Goal: Transaction & Acquisition: Purchase product/service

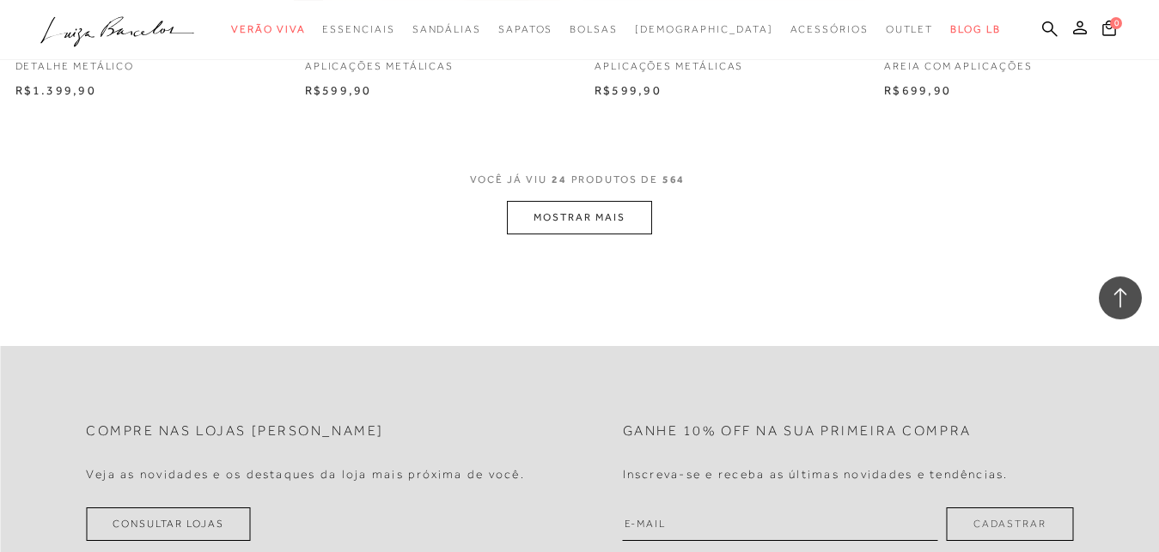
scroll to position [3242, 0]
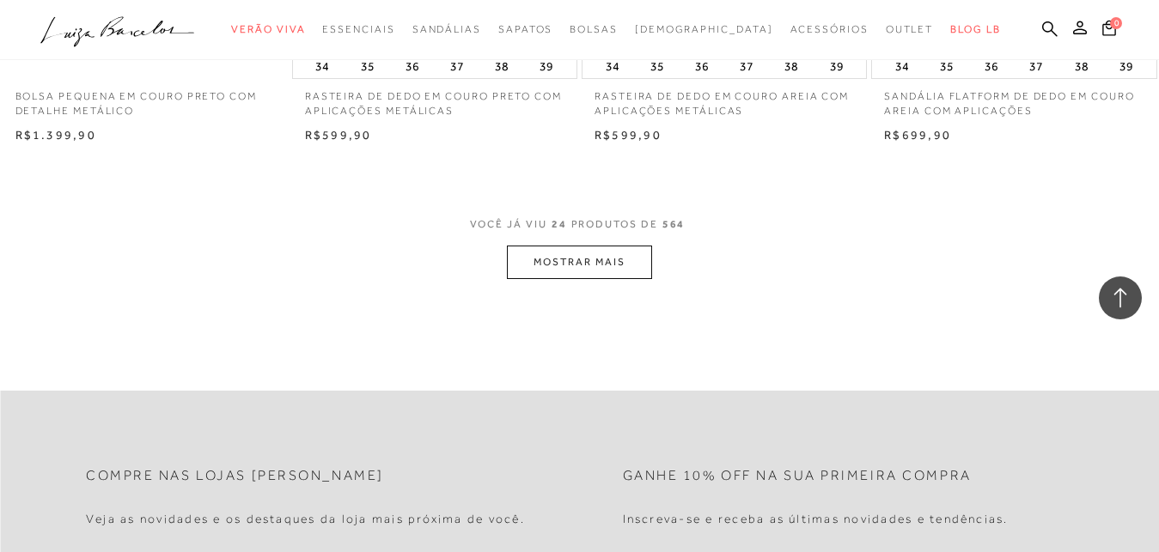
click at [582, 265] on button "MOSTRAR MAIS" at bounding box center [579, 263] width 144 height 34
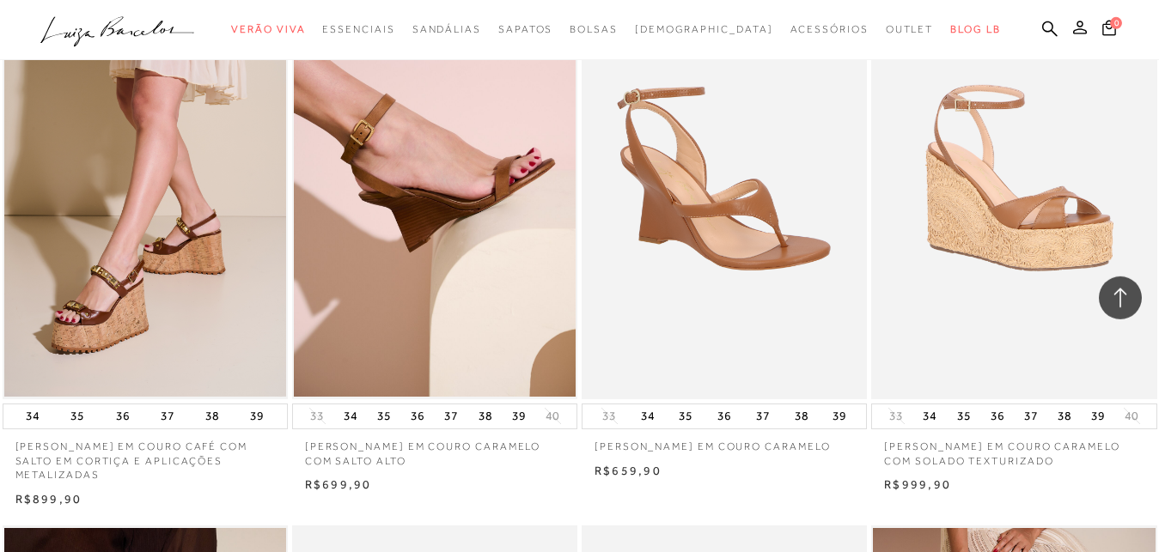
scroll to position [4469, 0]
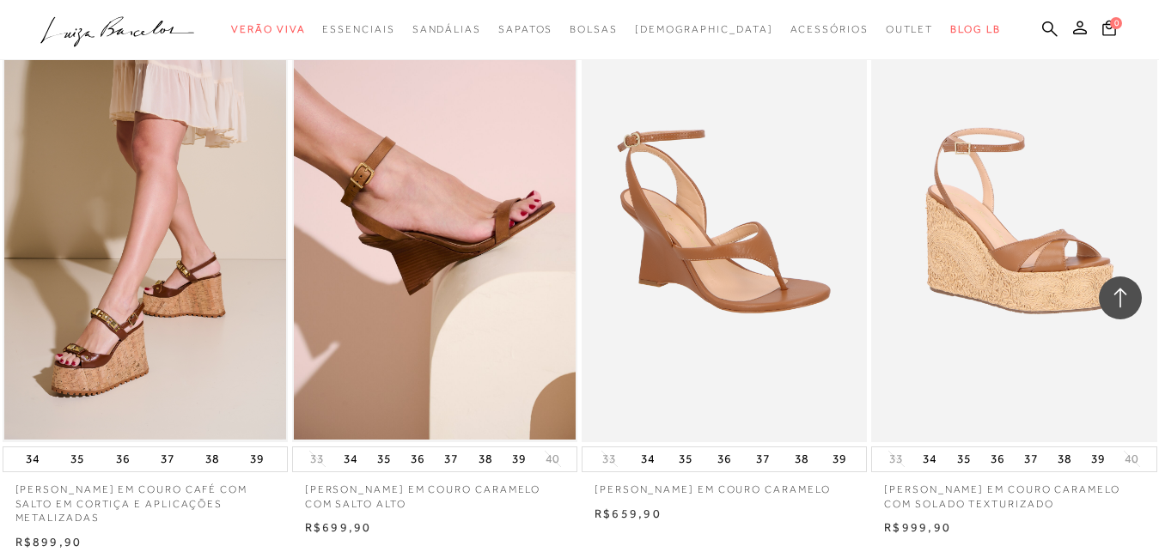
click at [1039, 251] on img at bounding box center [1015, 228] width 284 height 428
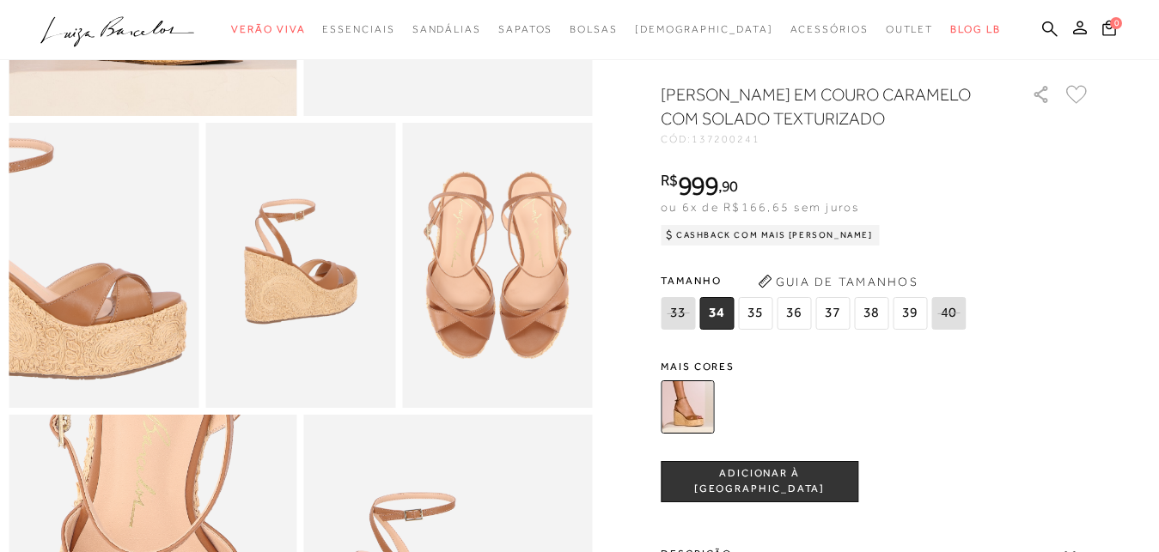
scroll to position [263, 0]
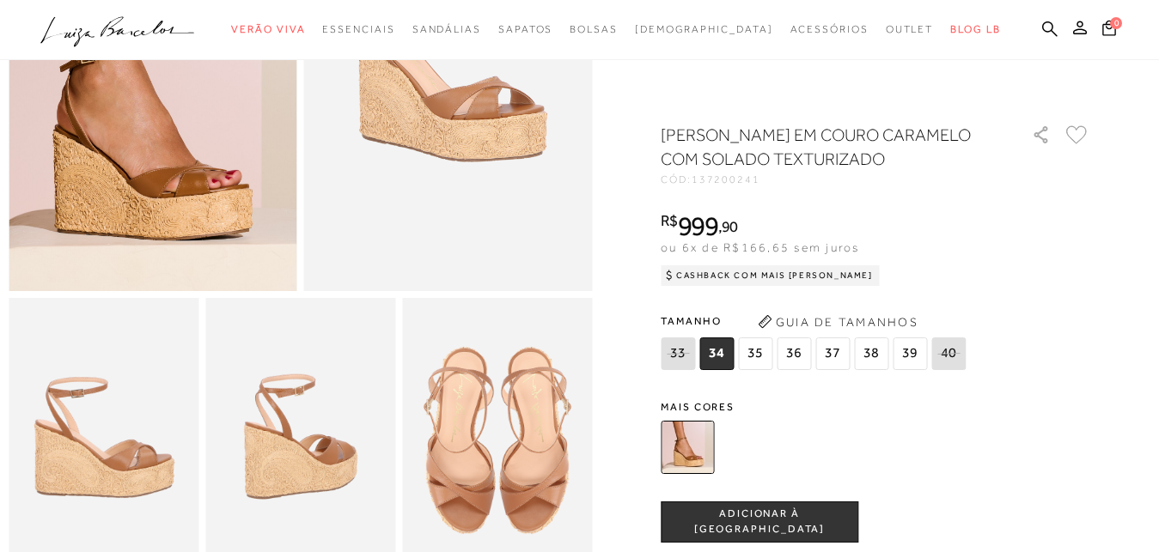
click at [166, 236] on img at bounding box center [153, 75] width 289 height 432
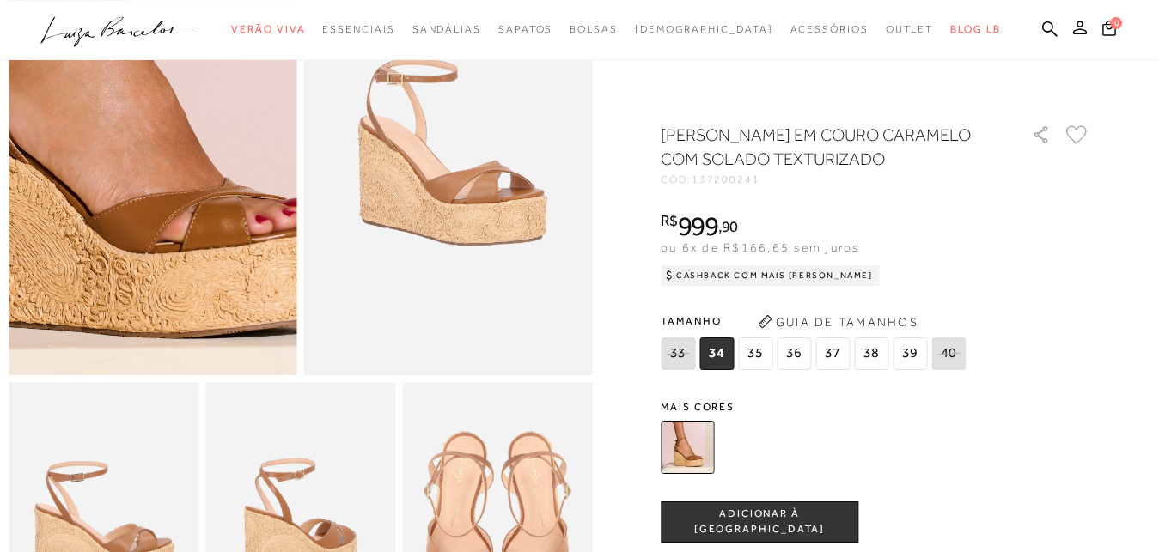
scroll to position [88, 0]
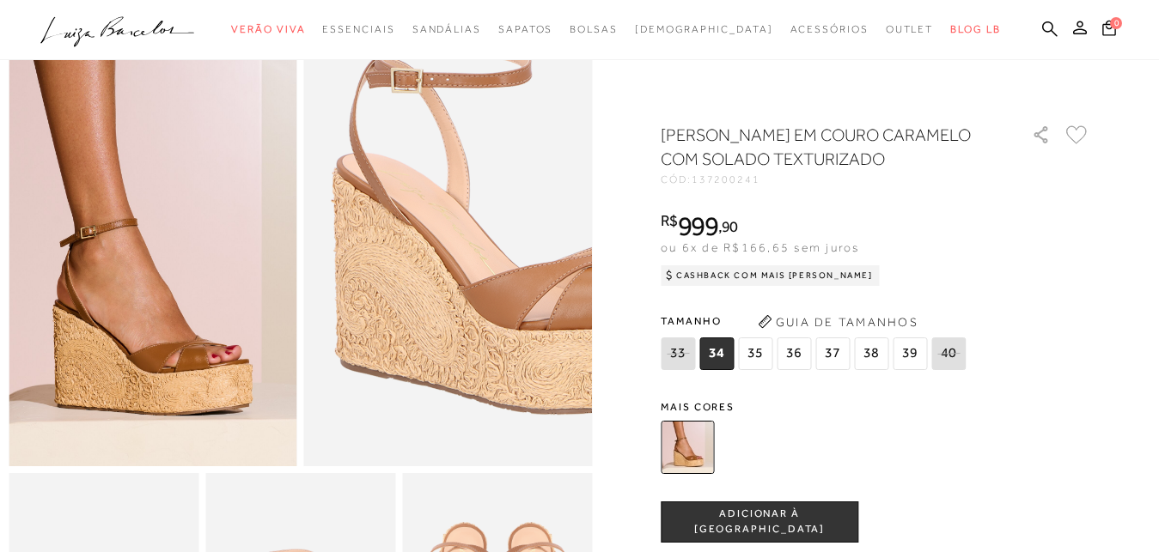
click at [386, 265] on img at bounding box center [511, 241] width 576 height 865
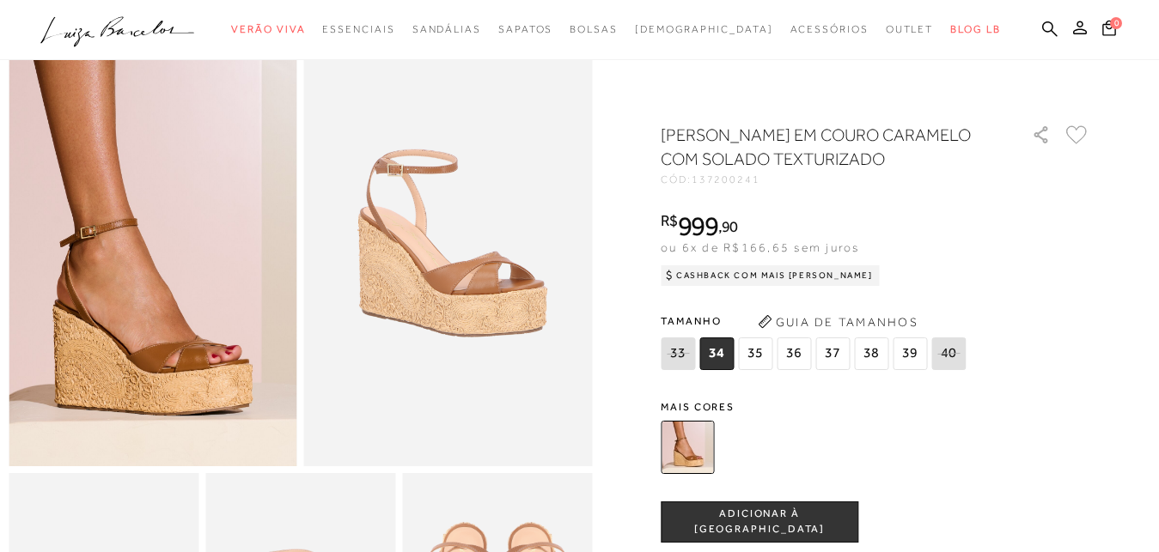
scroll to position [351, 0]
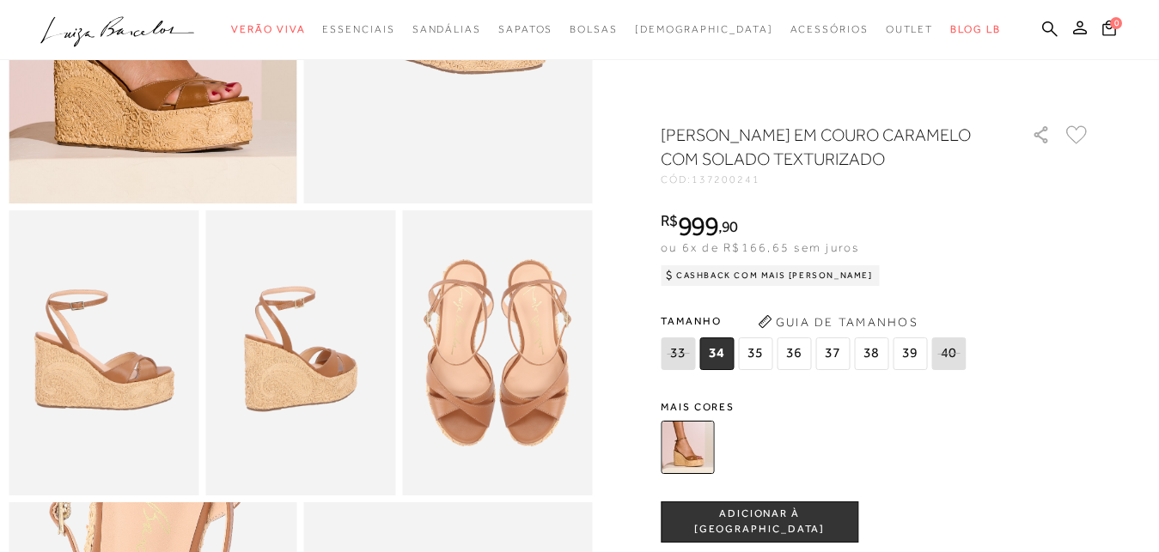
click at [971, 430] on div at bounding box center [854, 448] width 399 height 64
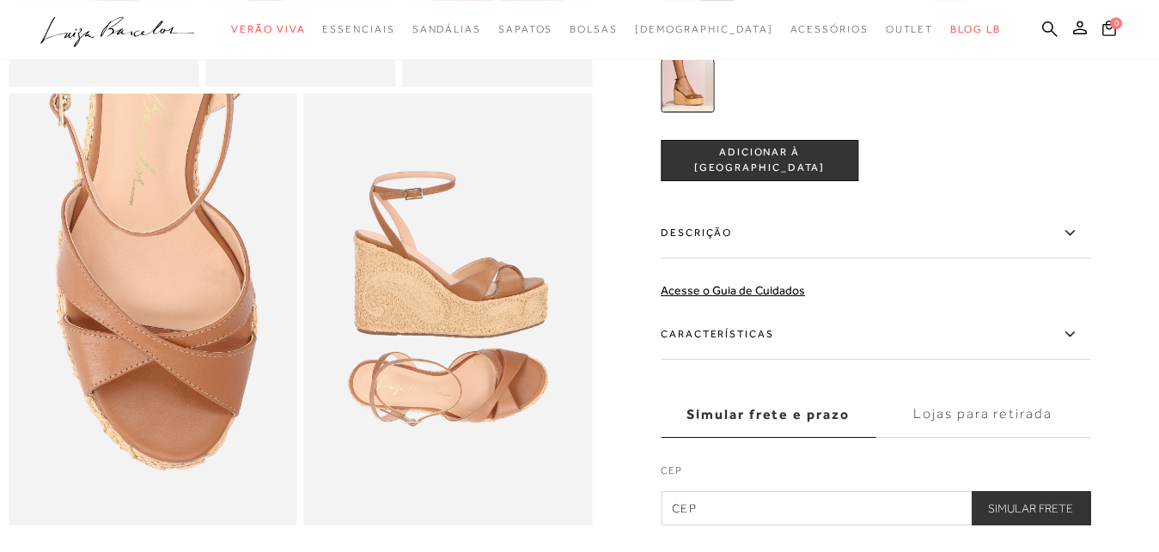
scroll to position [789, 0]
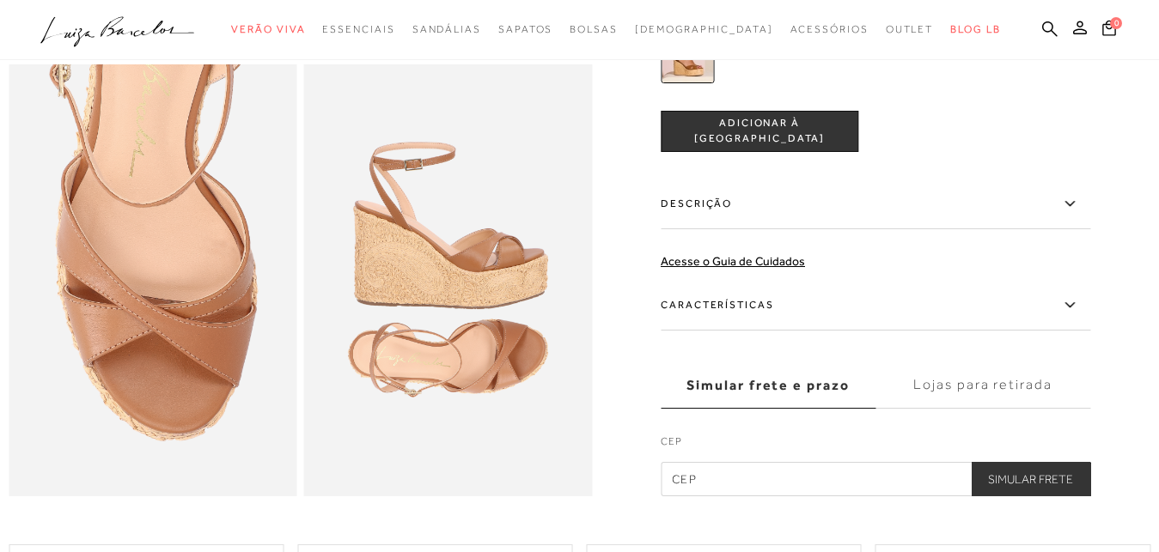
click at [726, 331] on label "Características" at bounding box center [876, 306] width 430 height 50
click at [0, 0] on input "Características" at bounding box center [0, 0] width 0 height 0
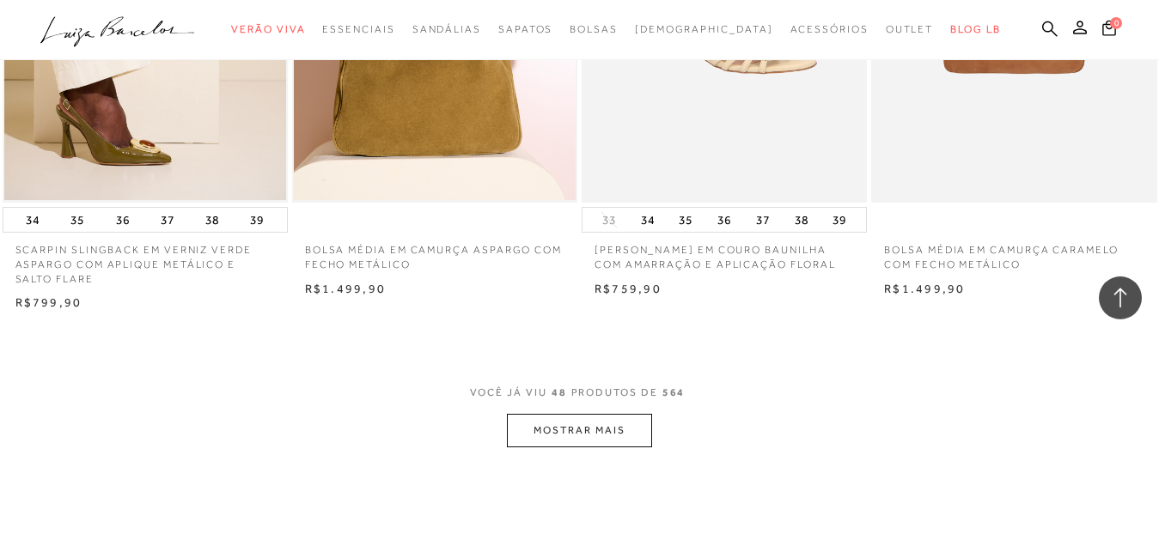
scroll to position [6397, 0]
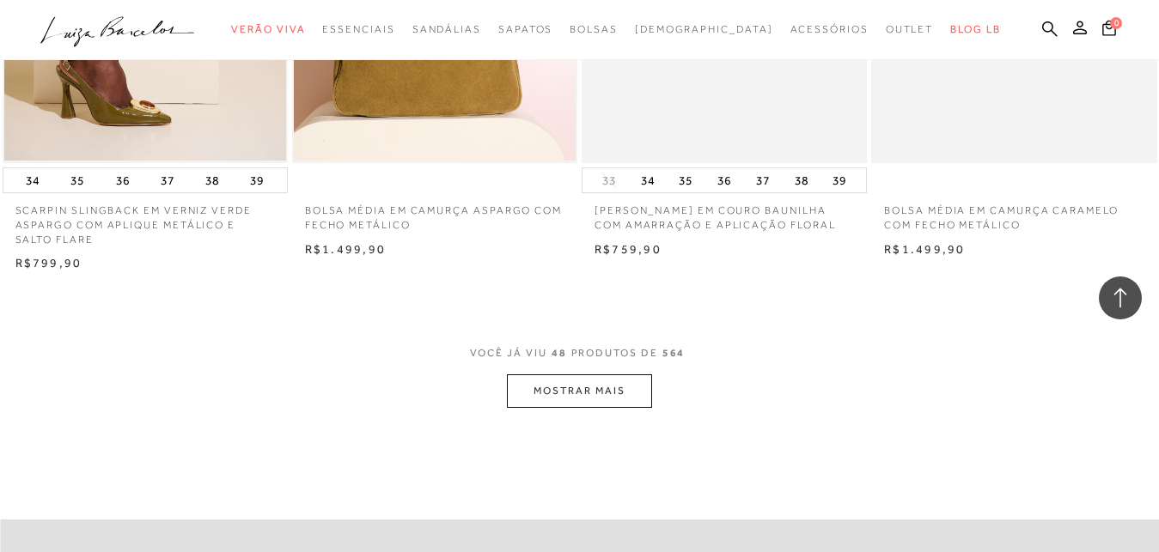
click at [567, 387] on button "MOSTRAR MAIS" at bounding box center [579, 392] width 144 height 34
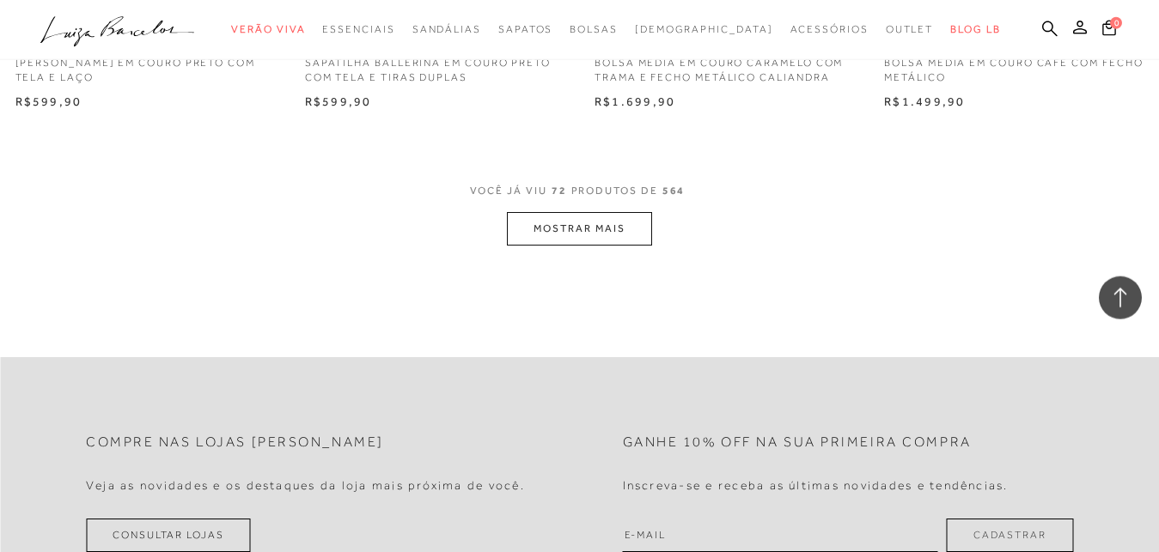
scroll to position [9814, 0]
click at [557, 244] on button "MOSTRAR MAIS" at bounding box center [579, 228] width 144 height 34
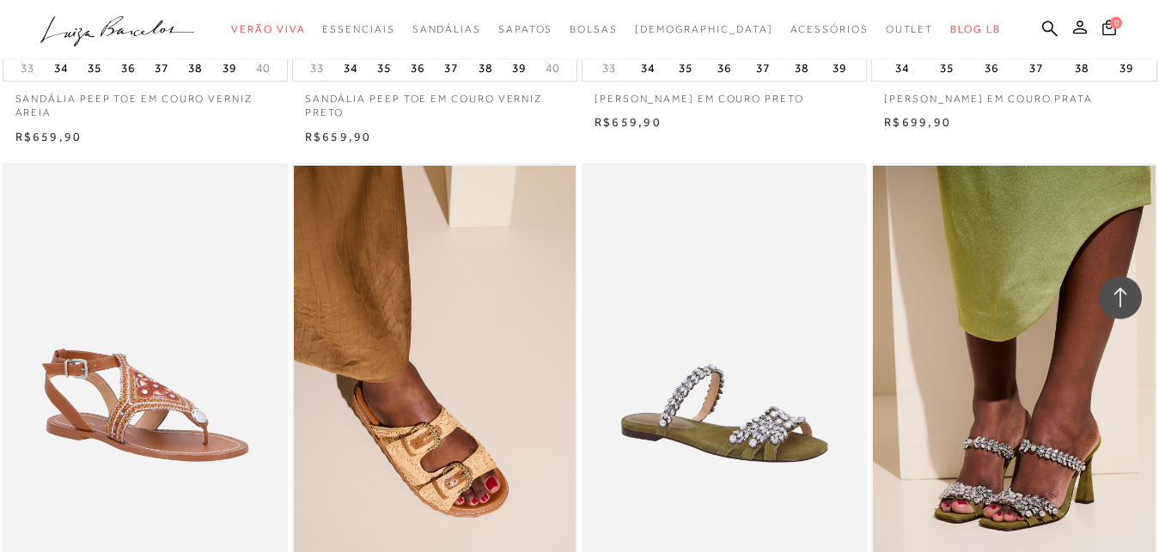
scroll to position [11129, 0]
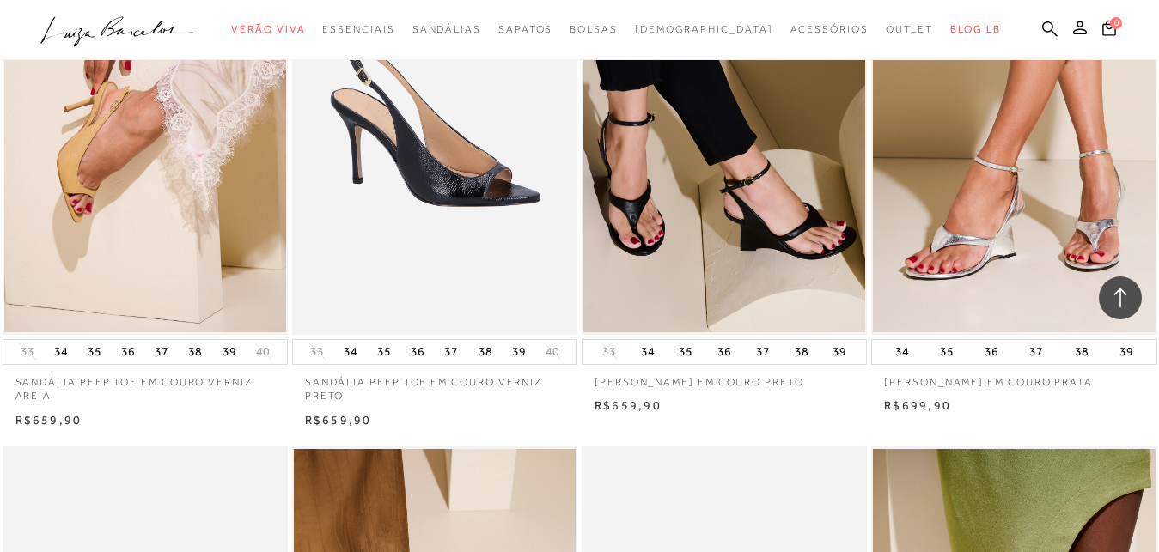
click at [440, 262] on img at bounding box center [436, 120] width 284 height 428
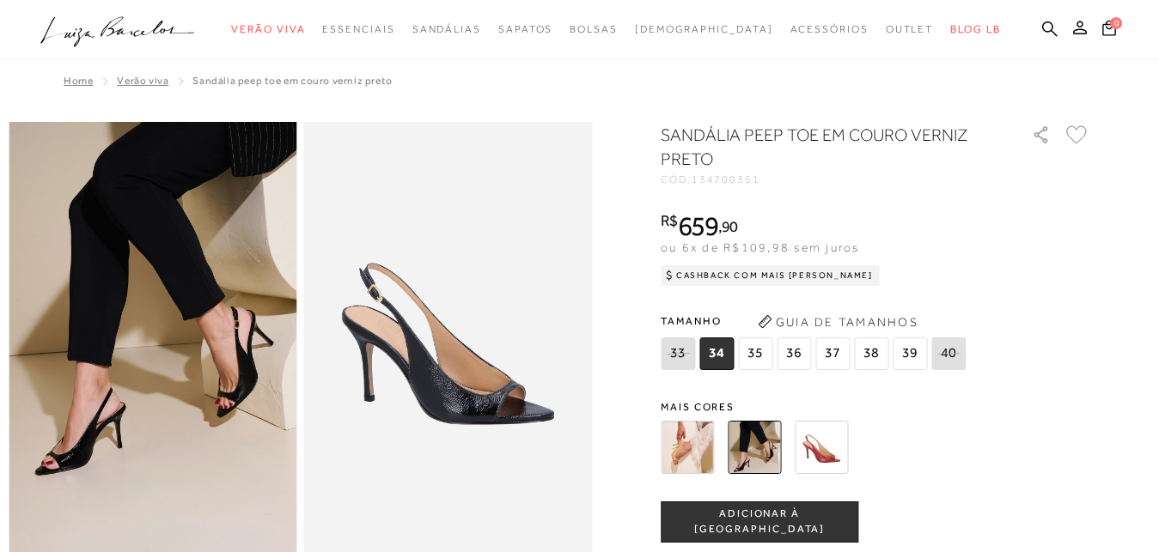
click at [708, 445] on img at bounding box center [687, 447] width 53 height 53
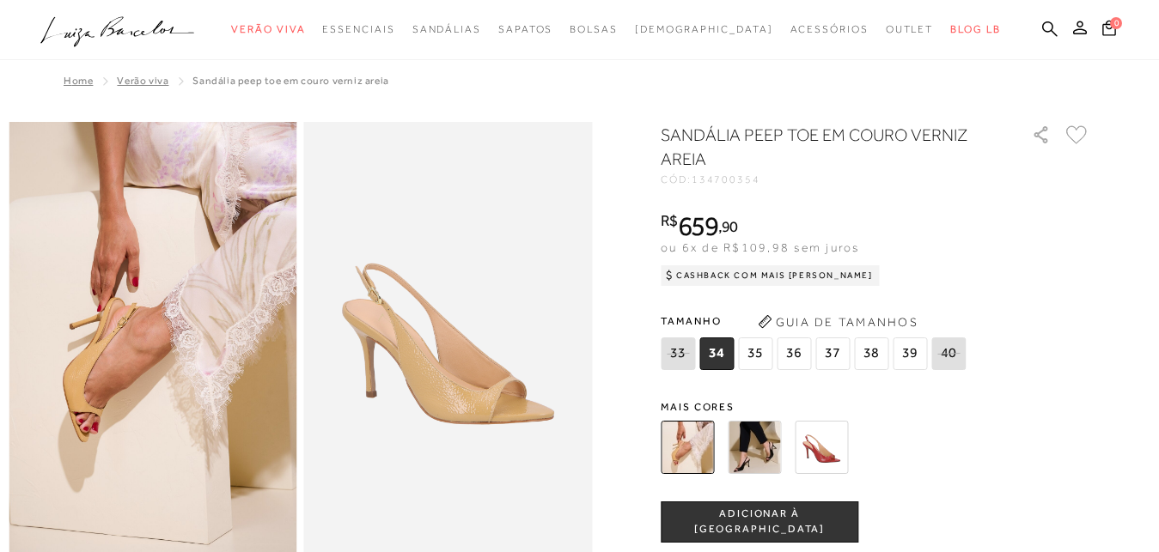
click at [131, 439] on img at bounding box center [153, 338] width 289 height 432
click at [824, 448] on img at bounding box center [821, 447] width 53 height 53
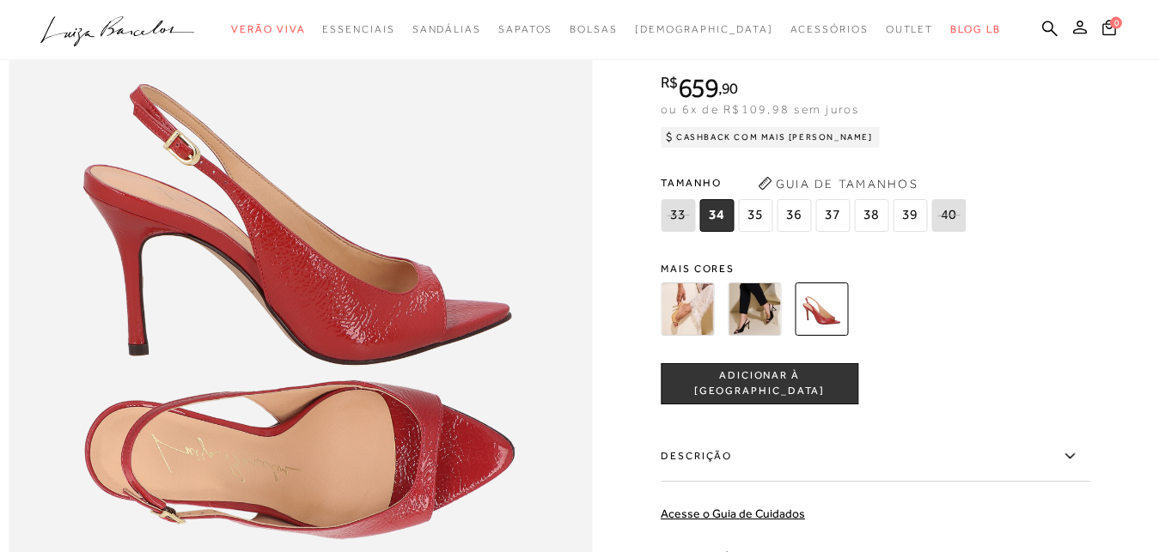
scroll to position [964, 0]
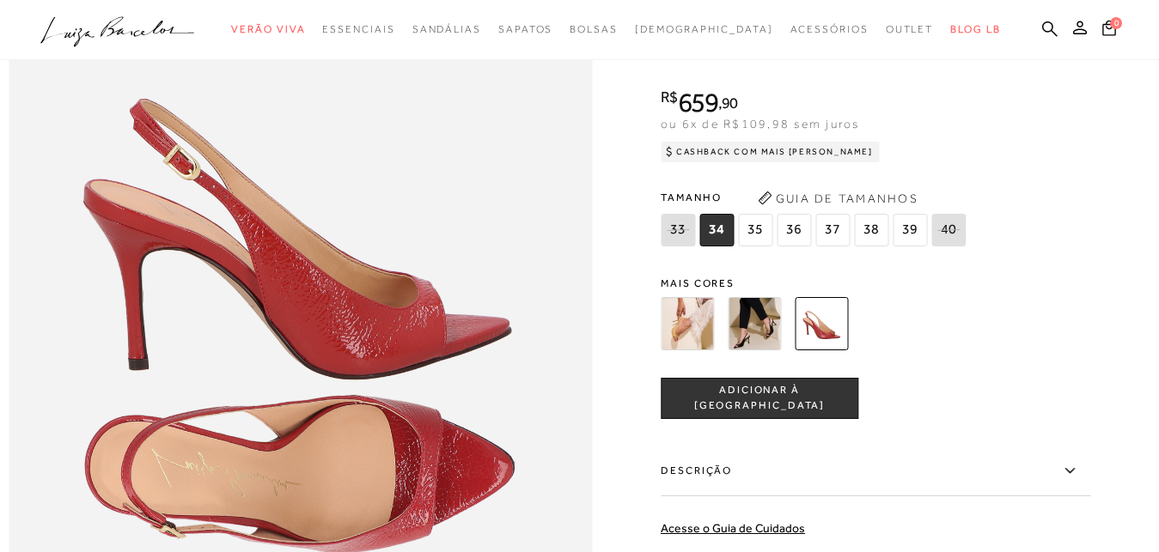
click at [770, 351] on img at bounding box center [754, 323] width 53 height 53
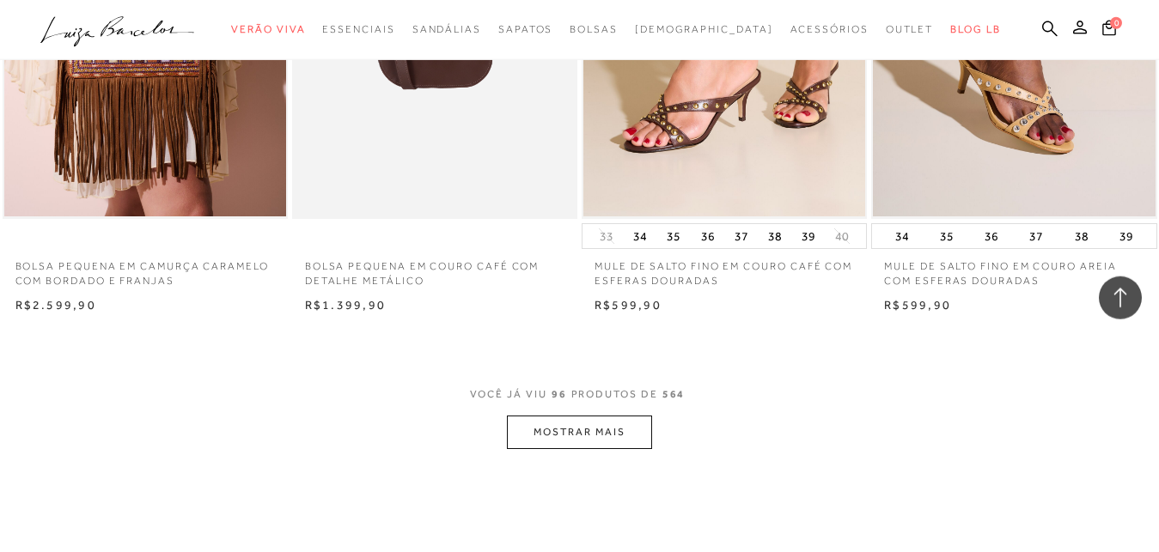
scroll to position [13144, 0]
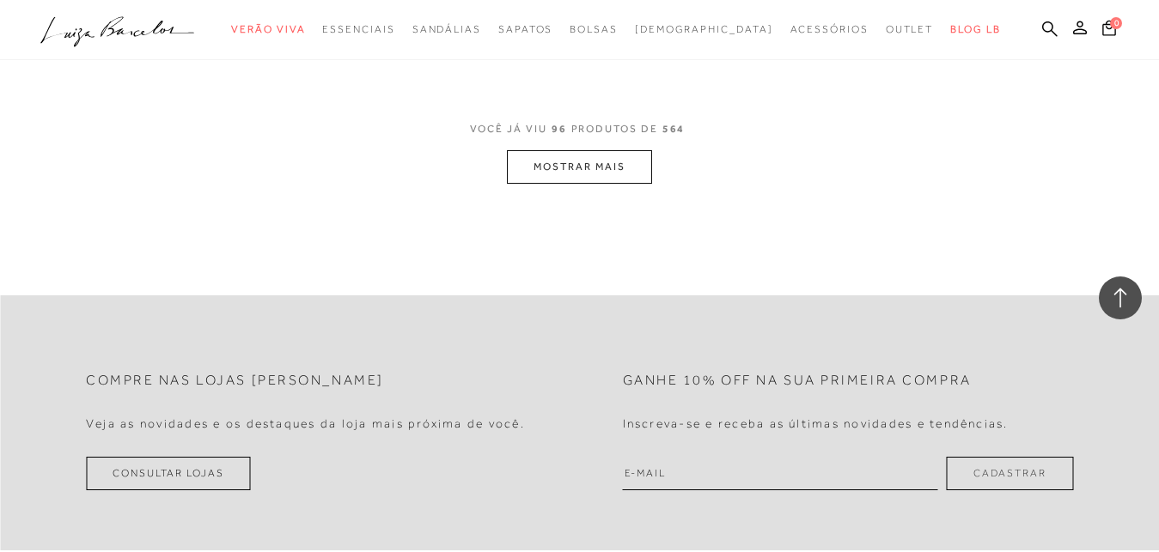
click at [620, 172] on button "MOSTRAR MAIS" at bounding box center [579, 167] width 144 height 34
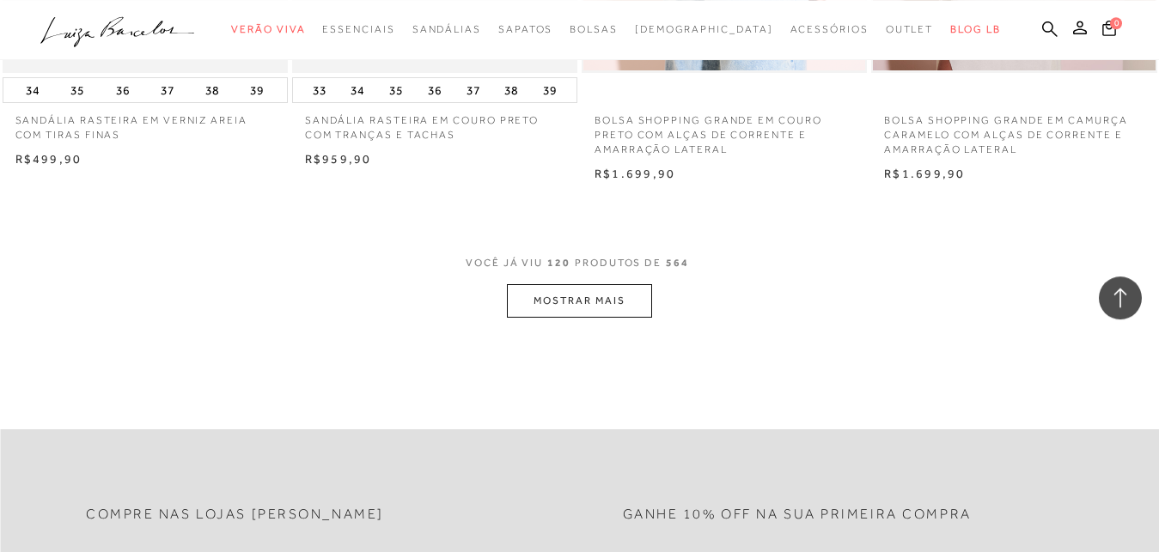
scroll to position [16299, 0]
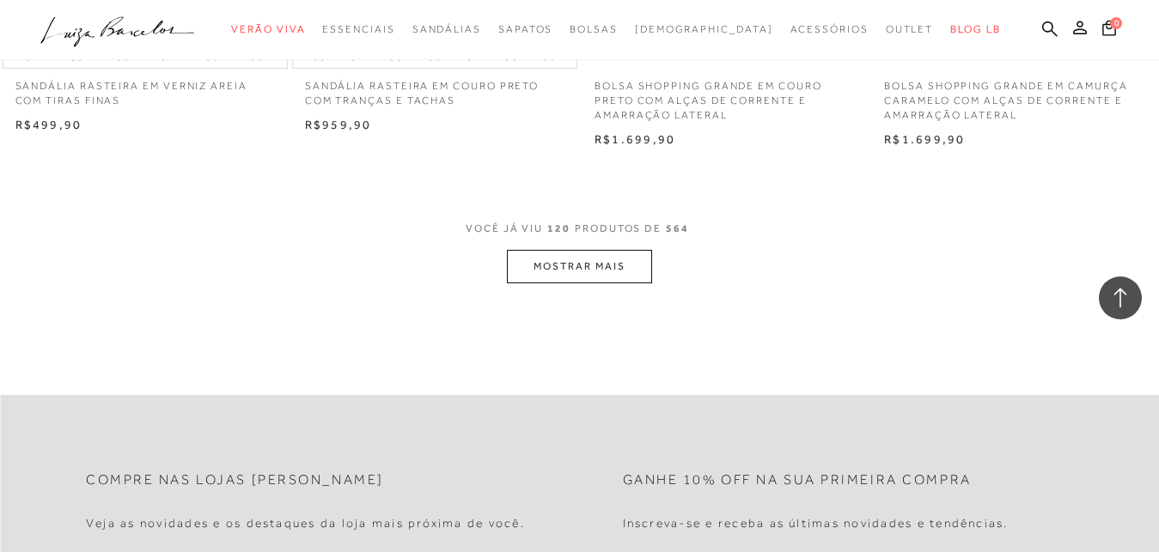
click at [613, 272] on button "MOSTRAR MAIS" at bounding box center [579, 267] width 144 height 34
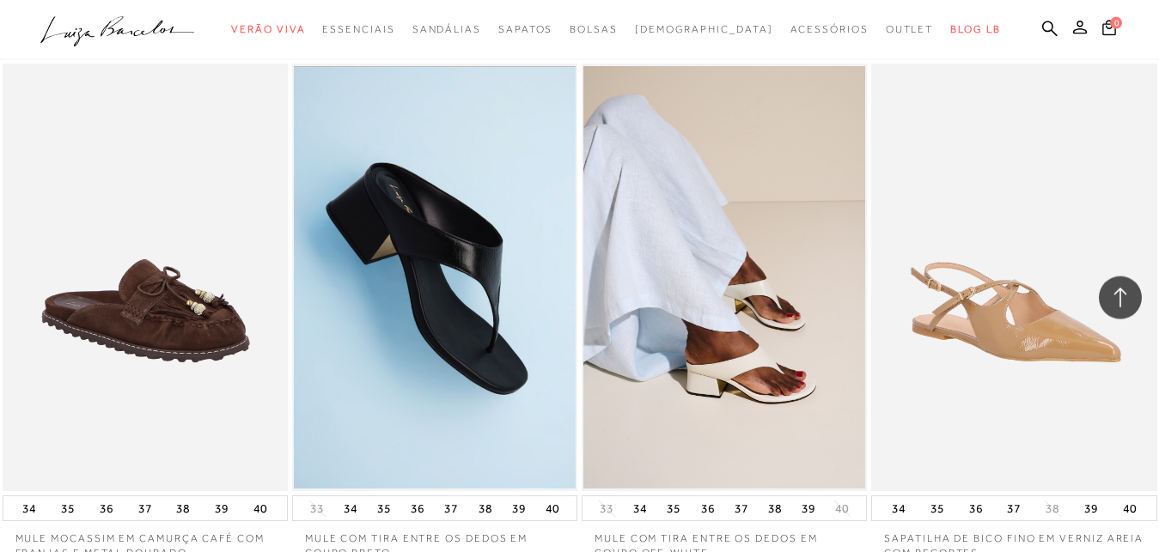
scroll to position [19629, 0]
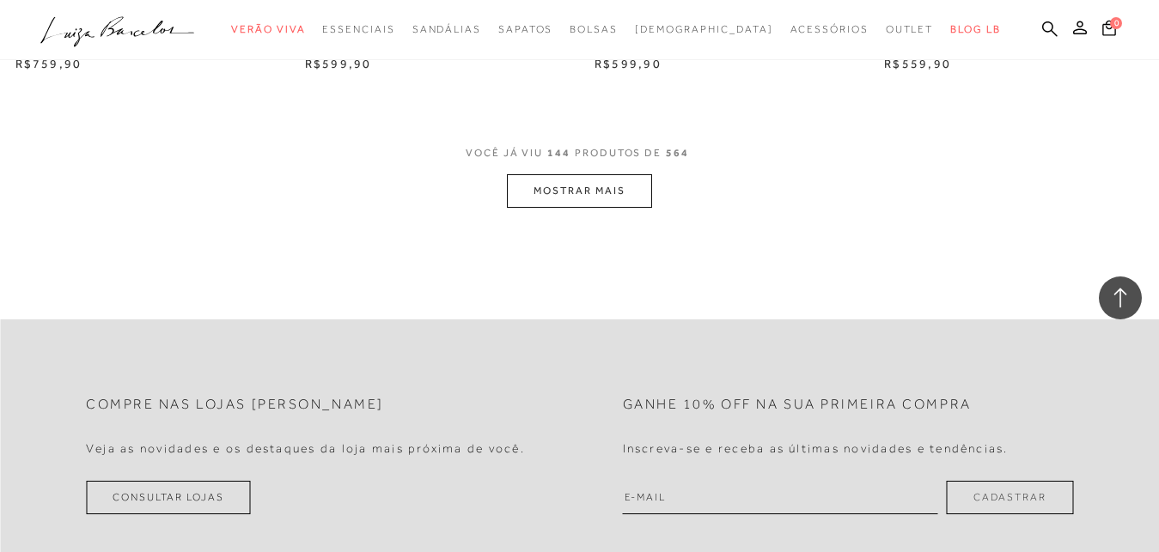
click at [610, 199] on button "MOSTRAR MAIS" at bounding box center [579, 191] width 144 height 34
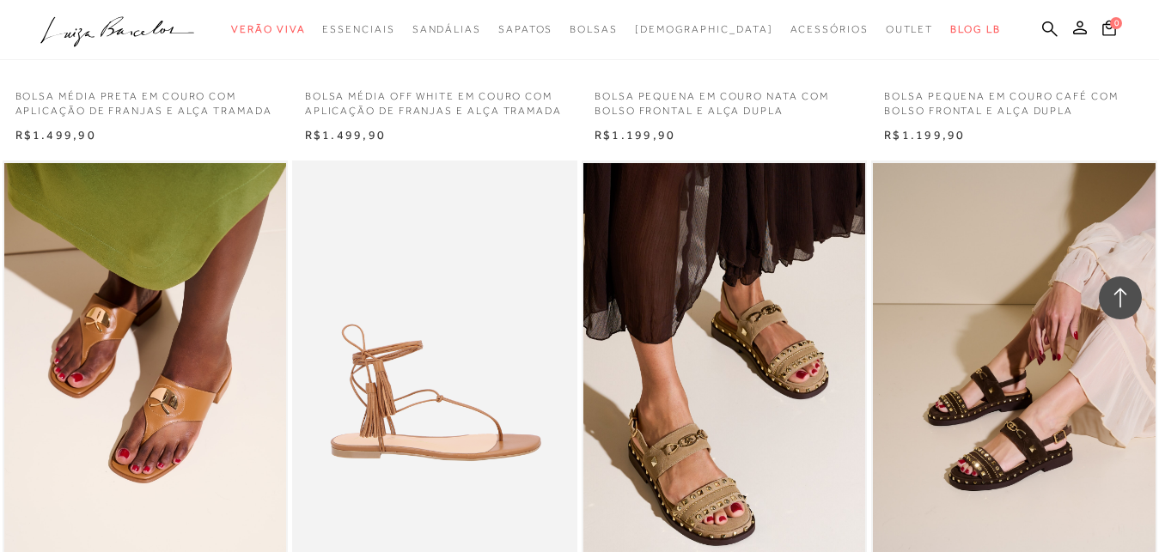
scroll to position [22696, 0]
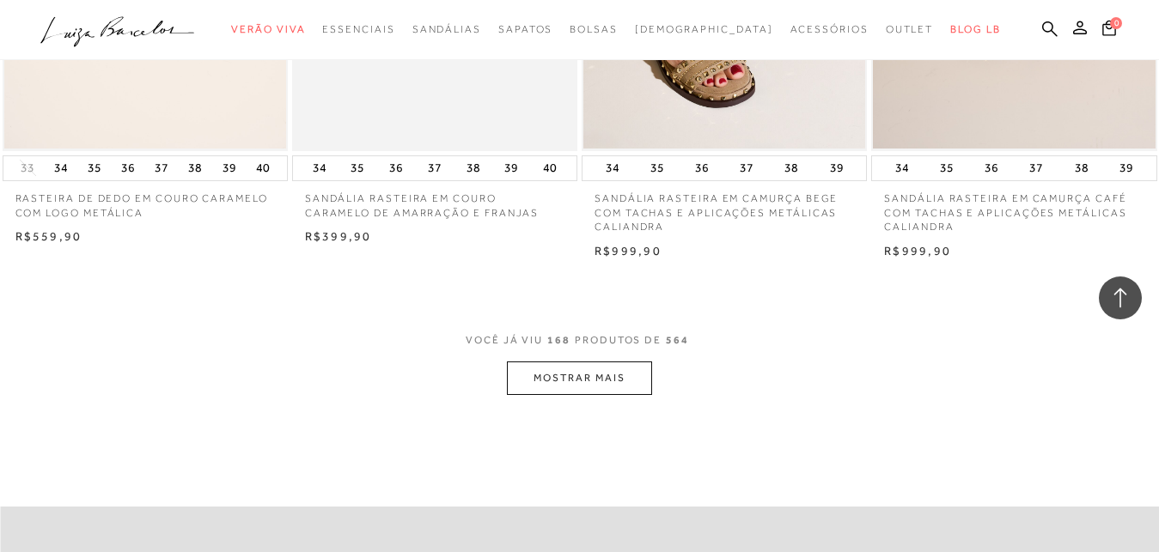
click at [546, 381] on button "MOSTRAR MAIS" at bounding box center [579, 379] width 144 height 34
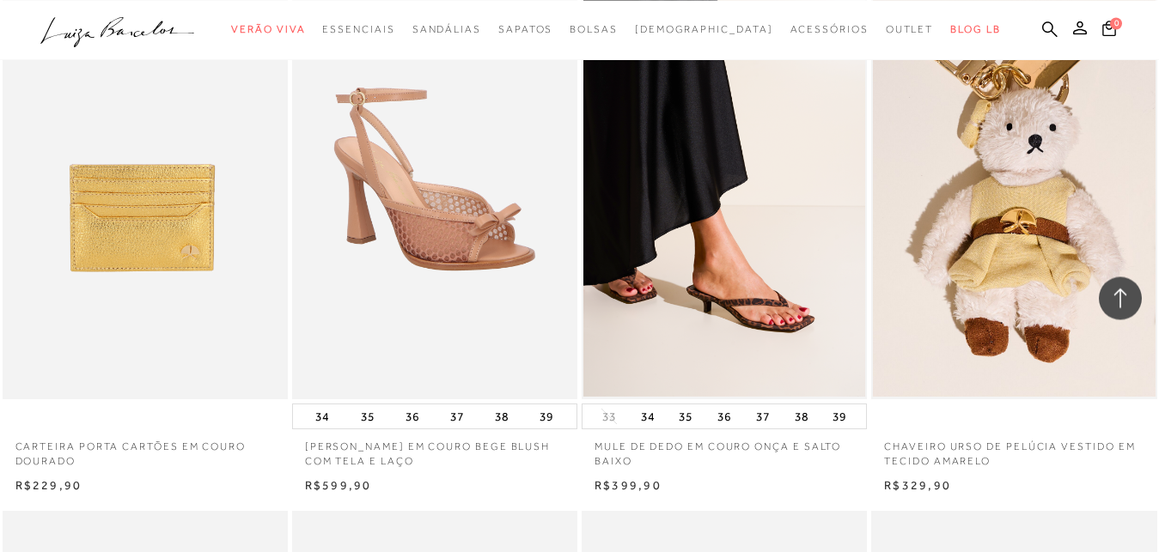
scroll to position [25675, 0]
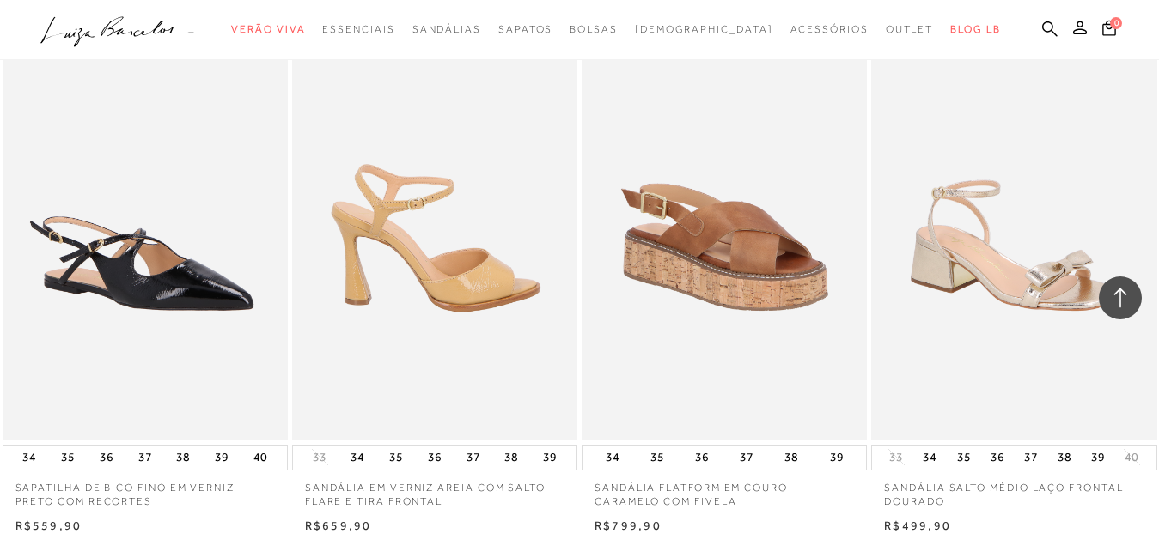
click at [491, 253] on img at bounding box center [436, 226] width 284 height 428
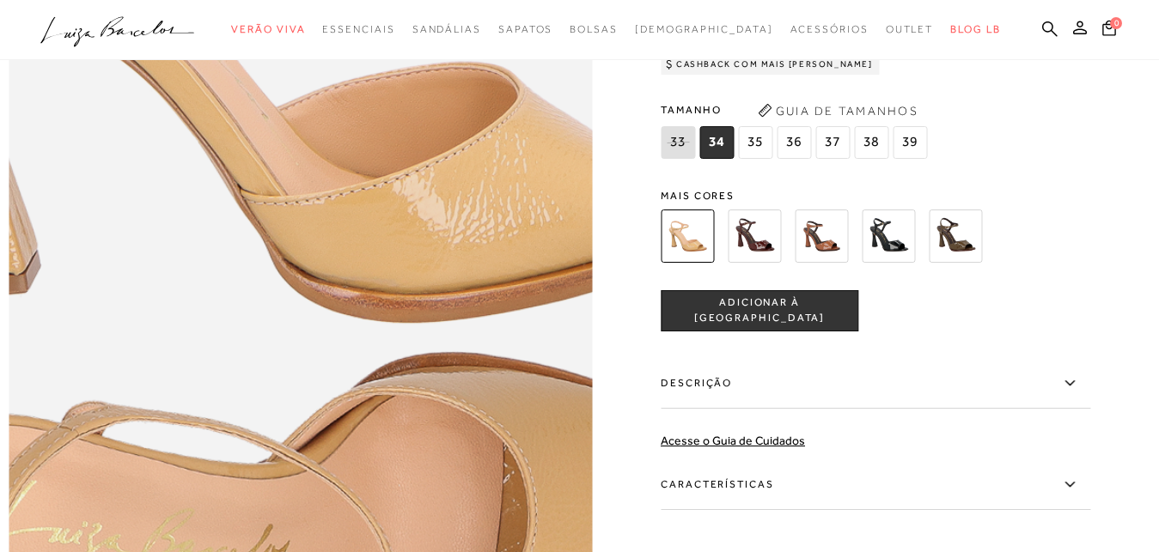
scroll to position [701, 0]
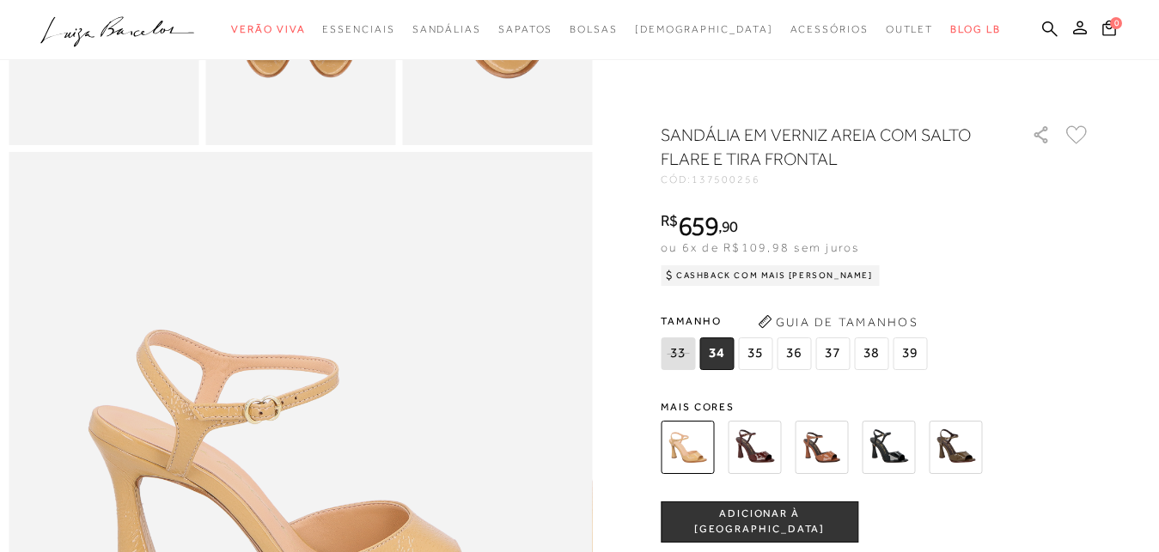
click at [760, 442] on img at bounding box center [754, 447] width 53 height 53
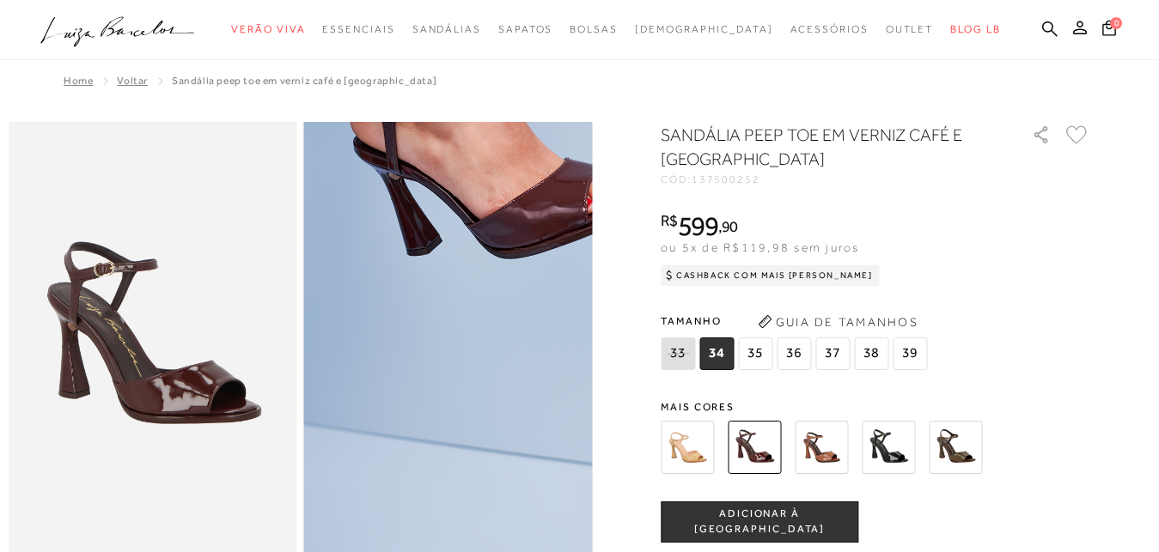
click at [517, 373] on img at bounding box center [383, 138] width 576 height 865
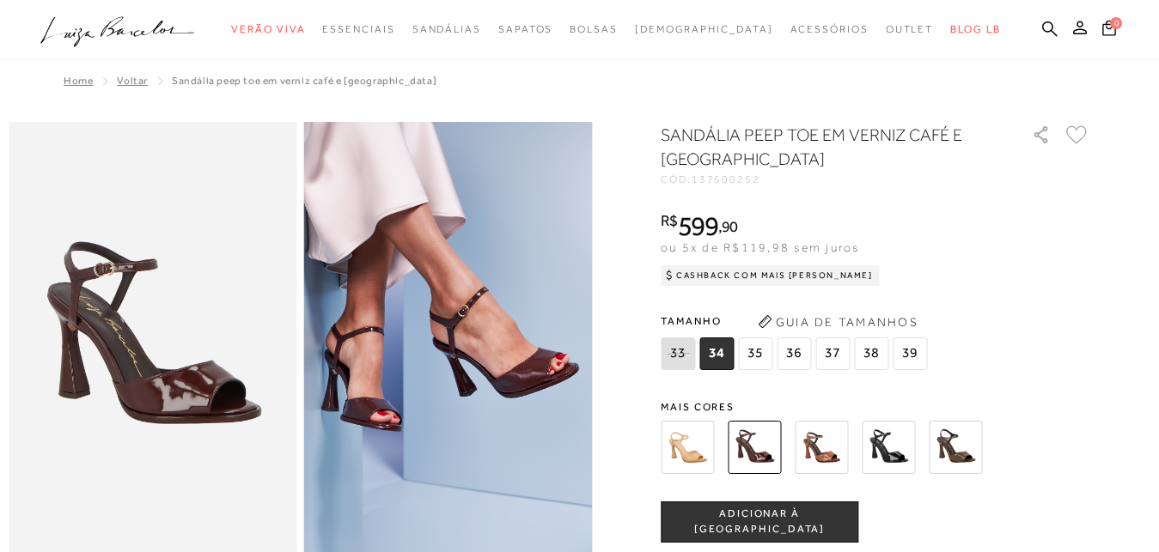
click at [832, 442] on img at bounding box center [821, 447] width 53 height 53
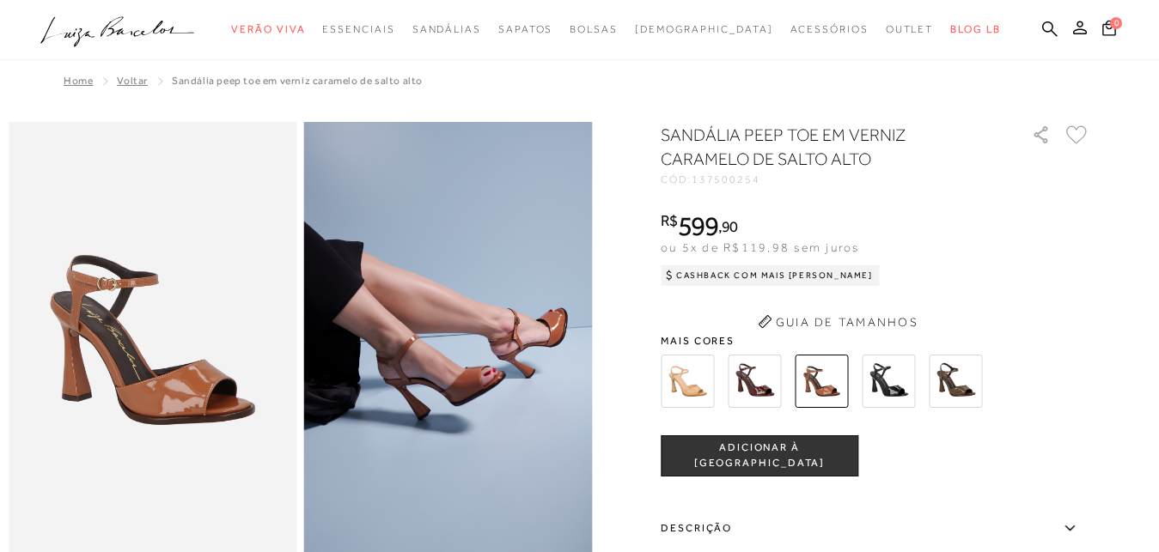
click at [509, 415] on img at bounding box center [448, 338] width 289 height 432
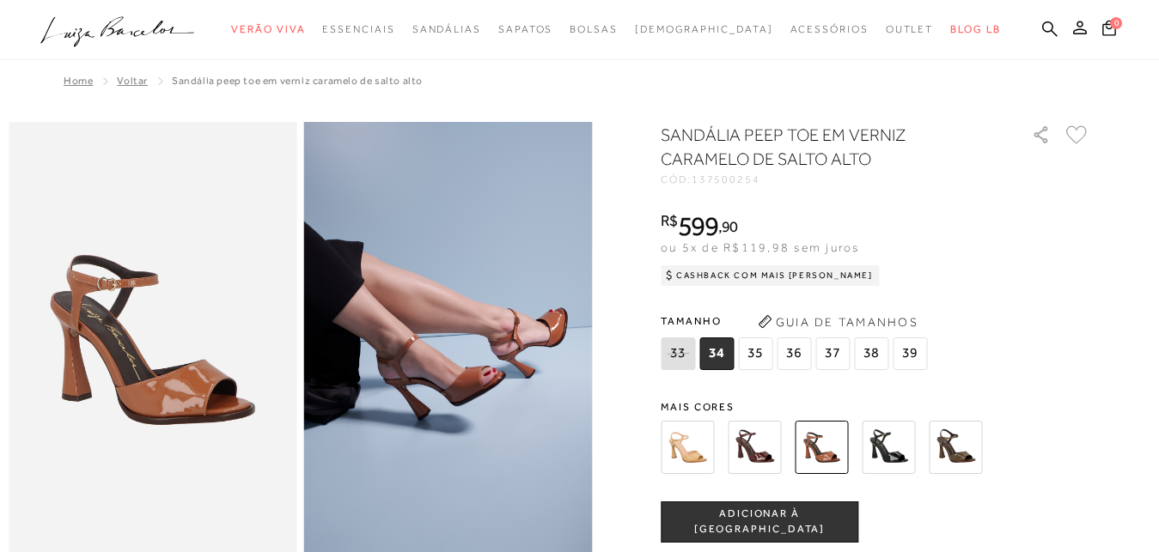
click at [898, 444] on img at bounding box center [888, 447] width 53 height 53
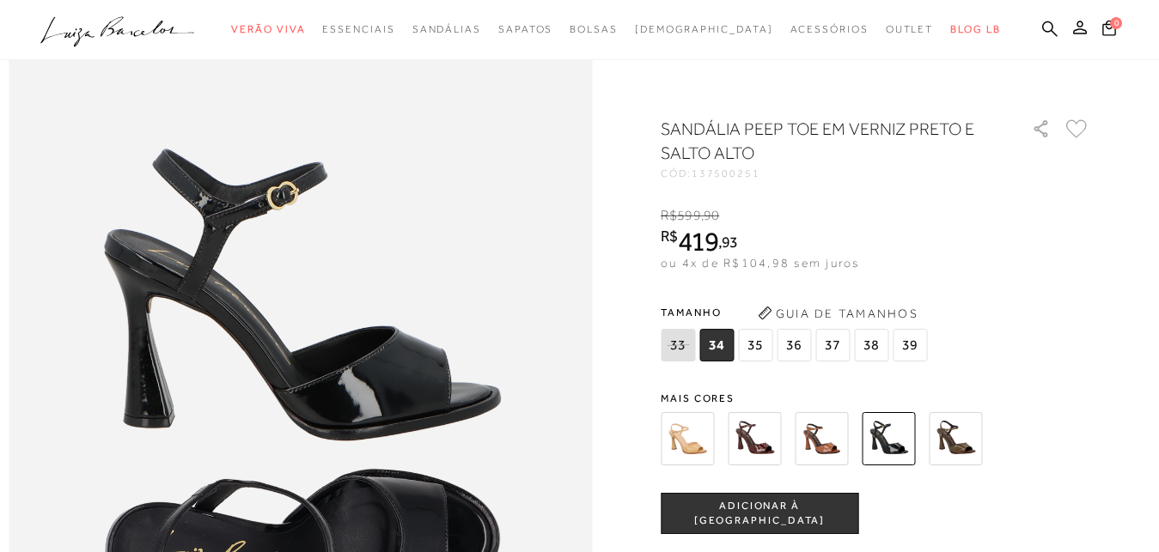
scroll to position [876, 0]
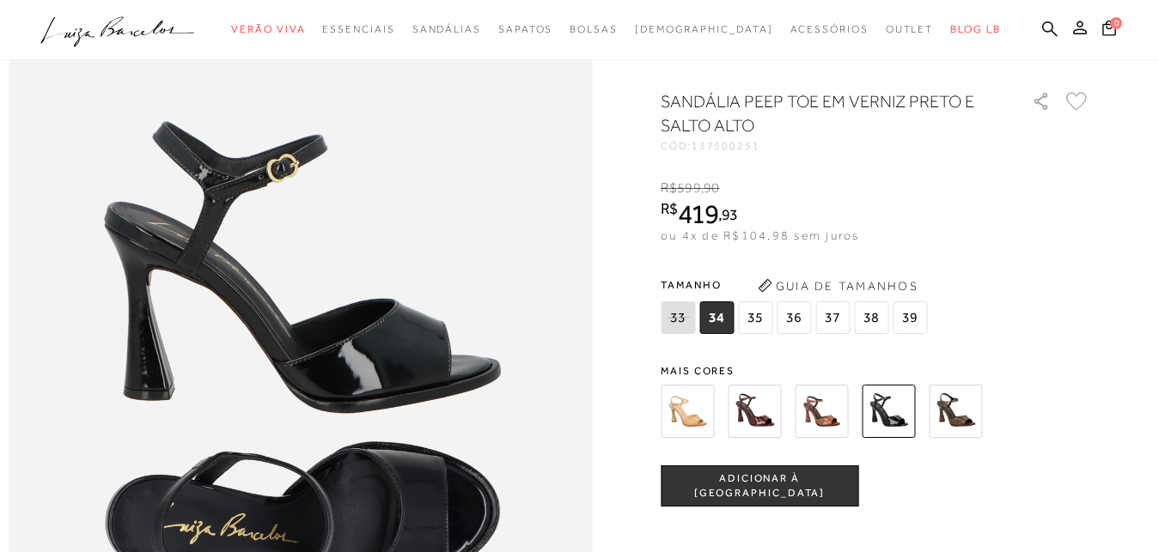
click at [953, 438] on img at bounding box center [955, 411] width 53 height 53
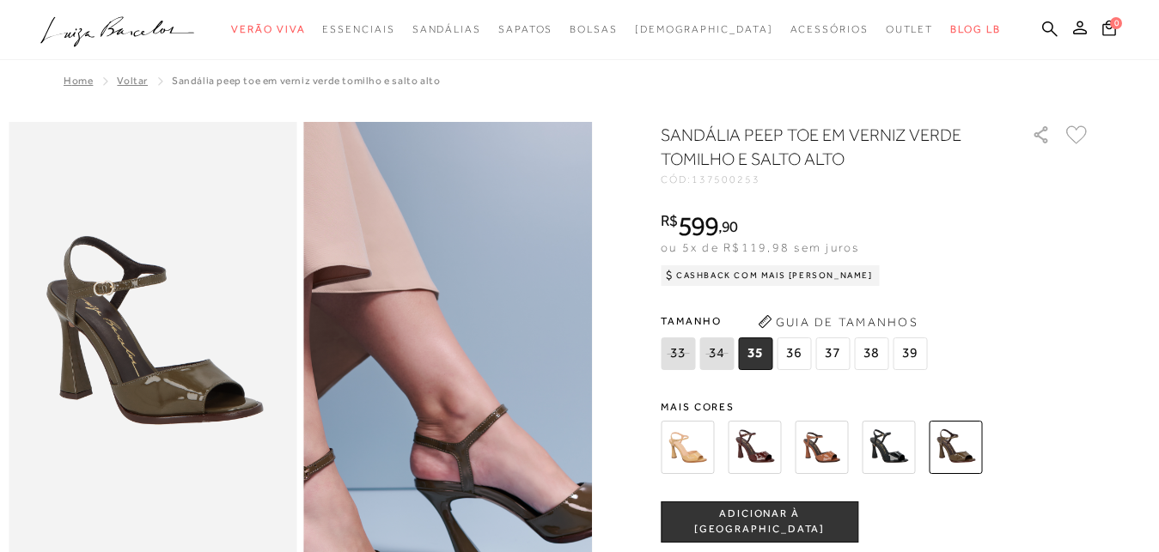
click at [497, 445] on img at bounding box center [403, 238] width 576 height 865
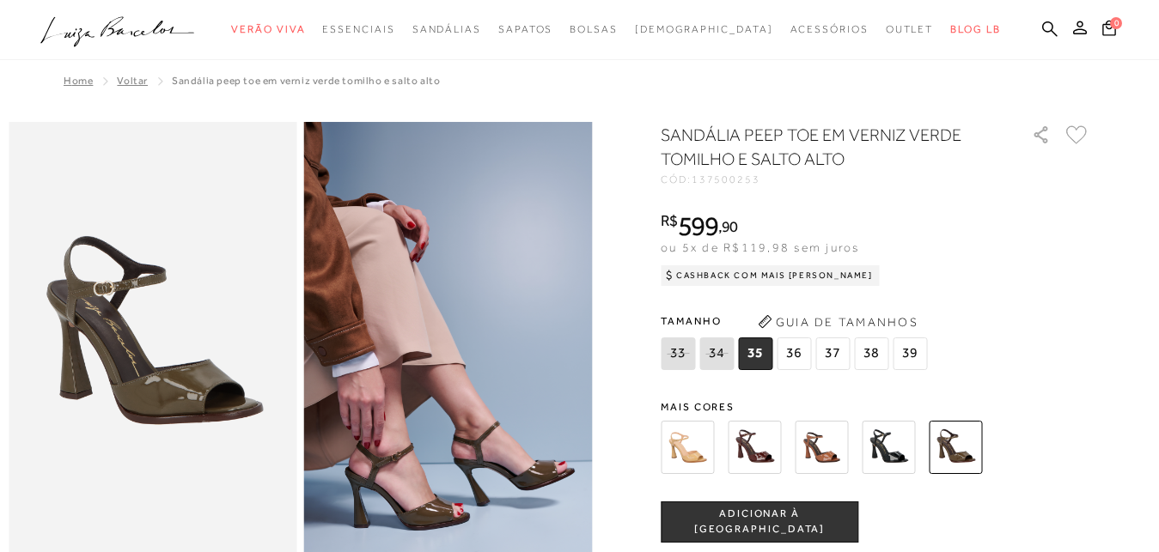
click at [1034, 326] on div "Tamanho 33 34 35" at bounding box center [876, 341] width 430 height 66
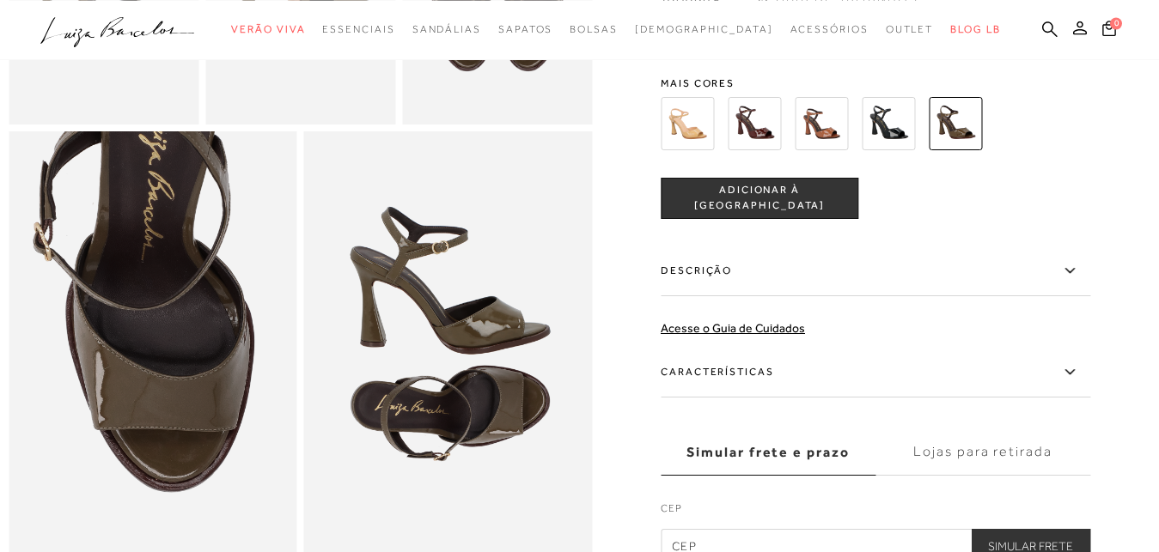
scroll to position [701, 0]
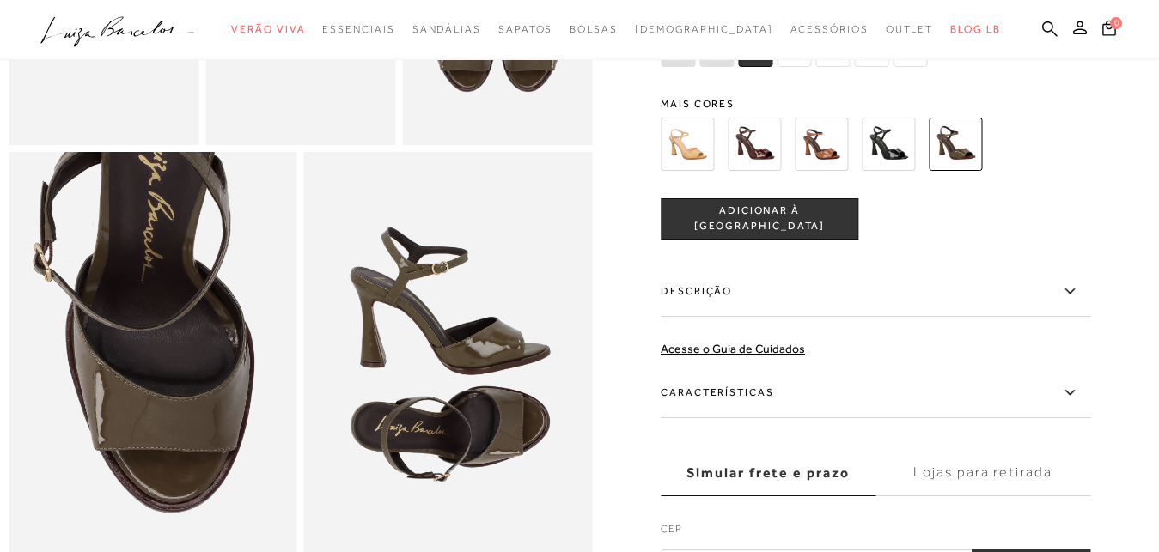
click at [716, 418] on label "Características" at bounding box center [876, 394] width 430 height 50
click at [0, 0] on input "Características" at bounding box center [0, 0] width 0 height 0
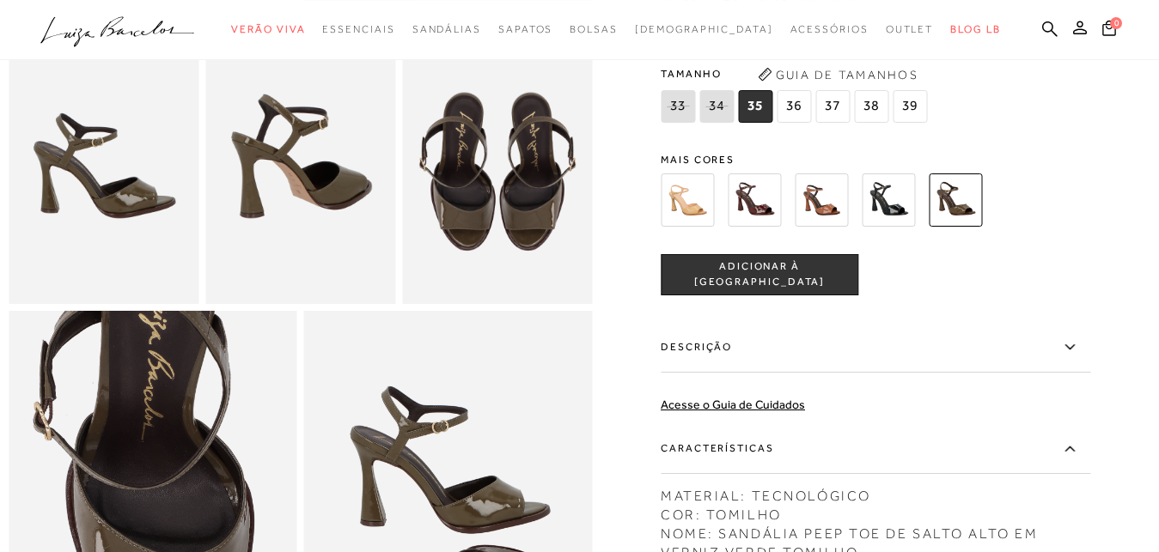
scroll to position [438, 0]
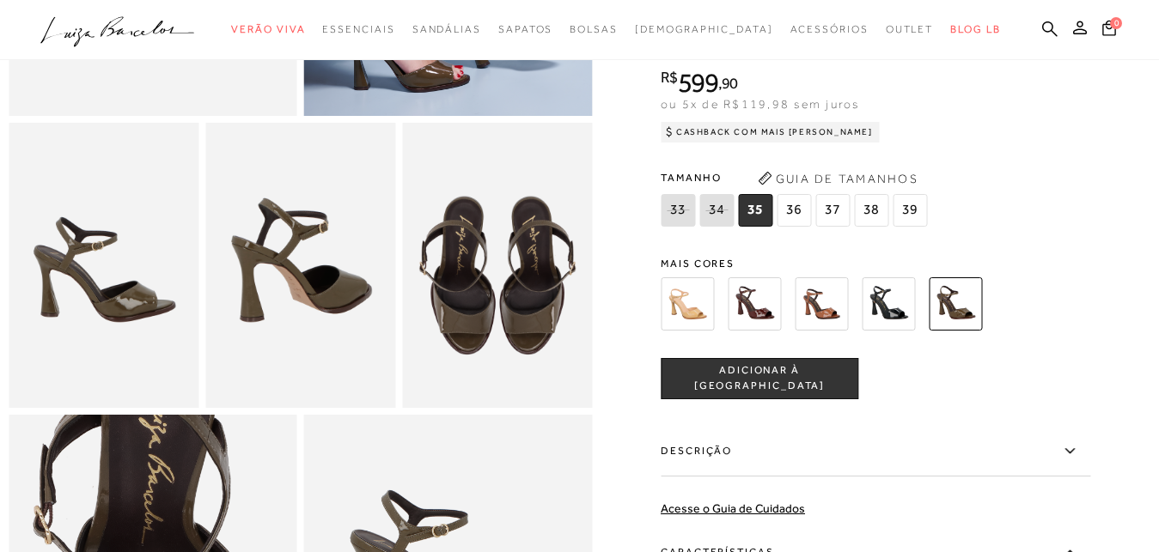
click at [702, 331] on img at bounding box center [687, 303] width 53 height 53
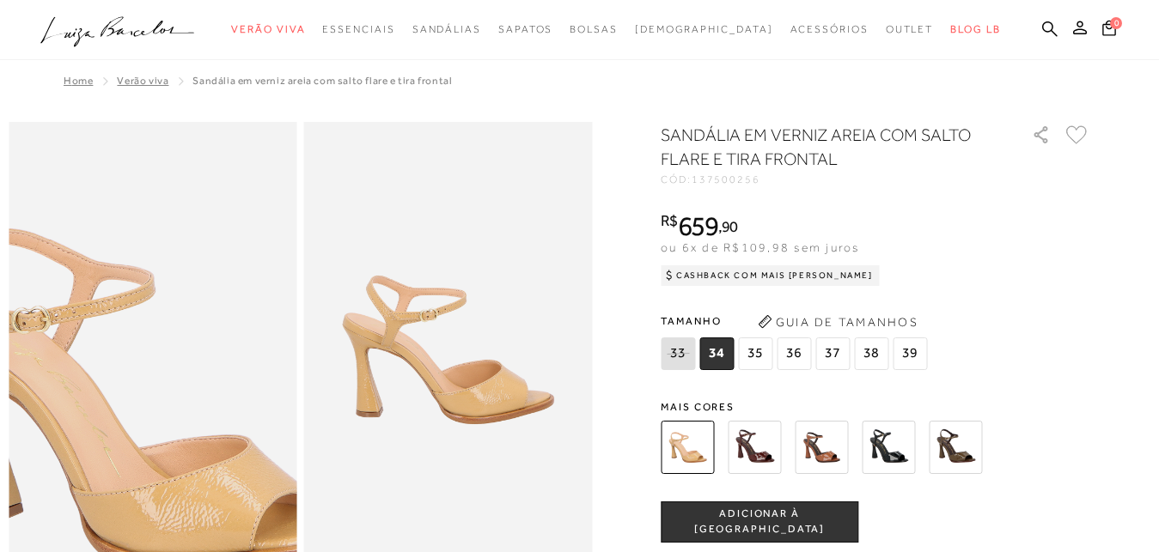
click at [158, 282] on img at bounding box center [144, 398] width 576 height 865
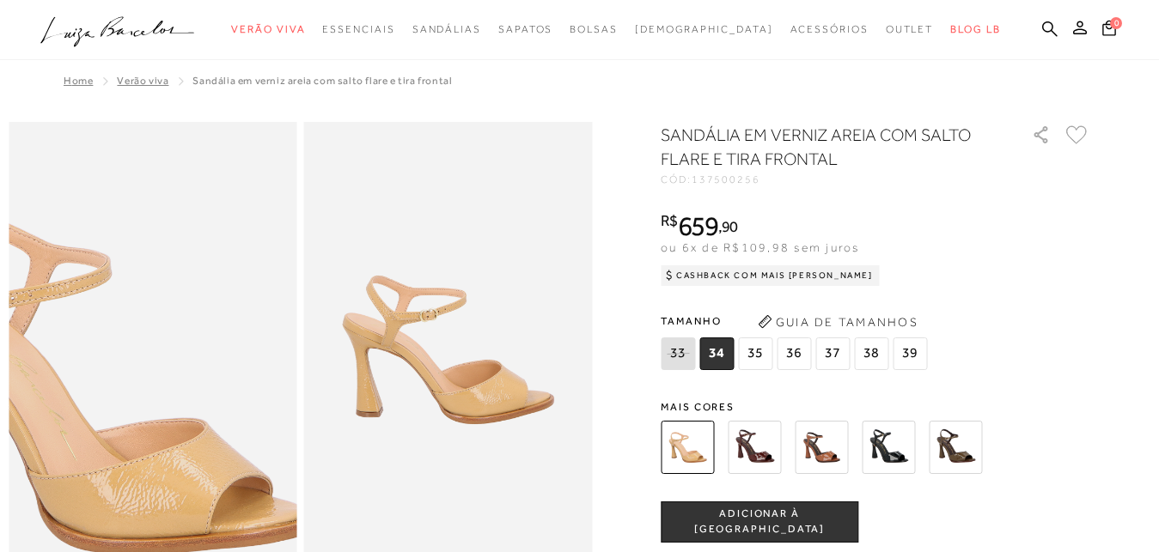
click at [203, 299] on img at bounding box center [100, 381] width 576 height 865
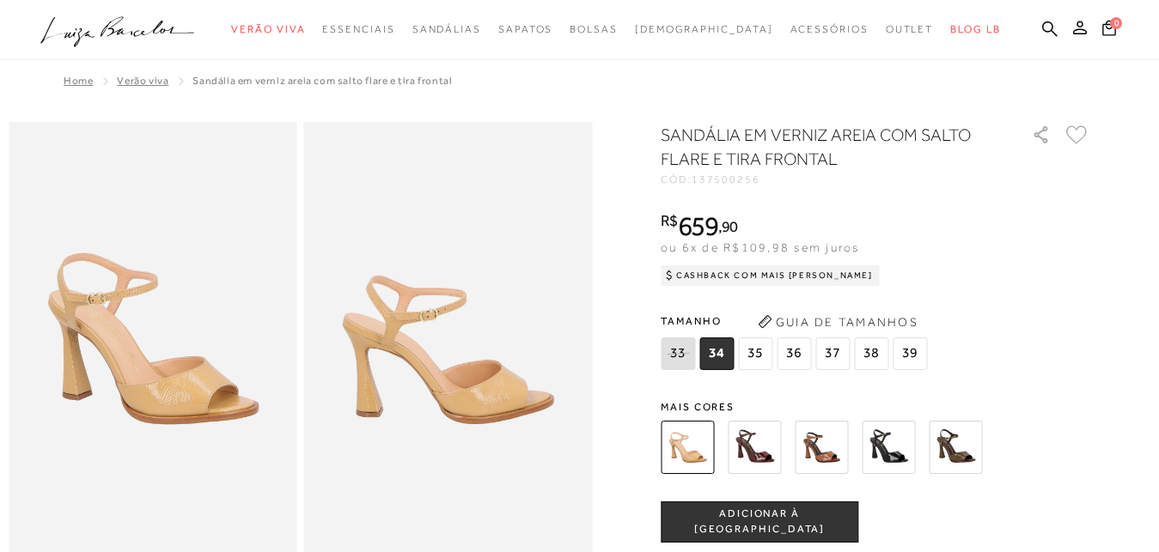
click at [221, 291] on img at bounding box center [153, 338] width 289 height 432
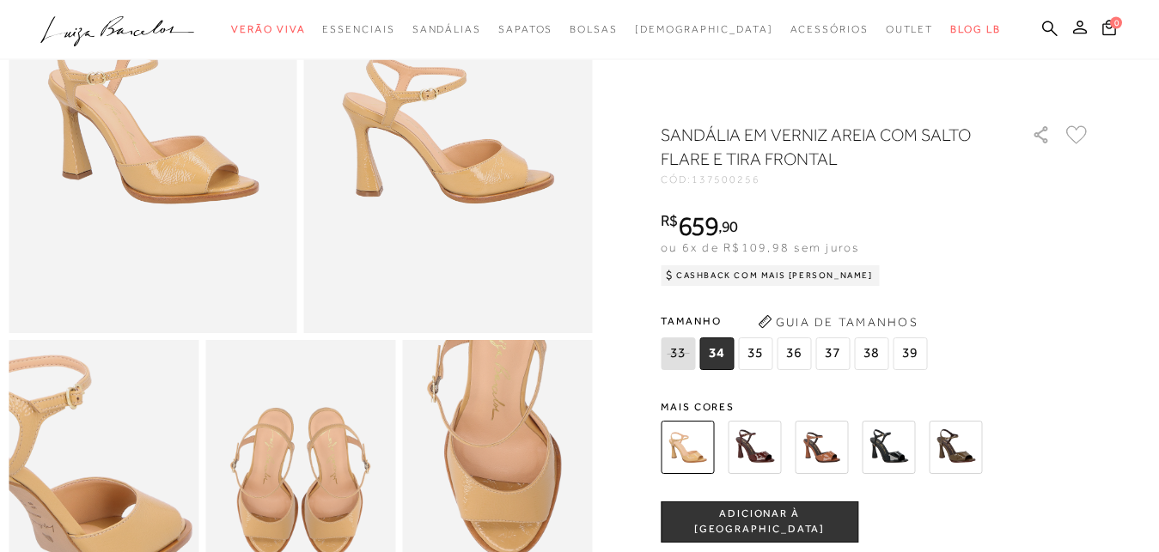
scroll to position [88, 0]
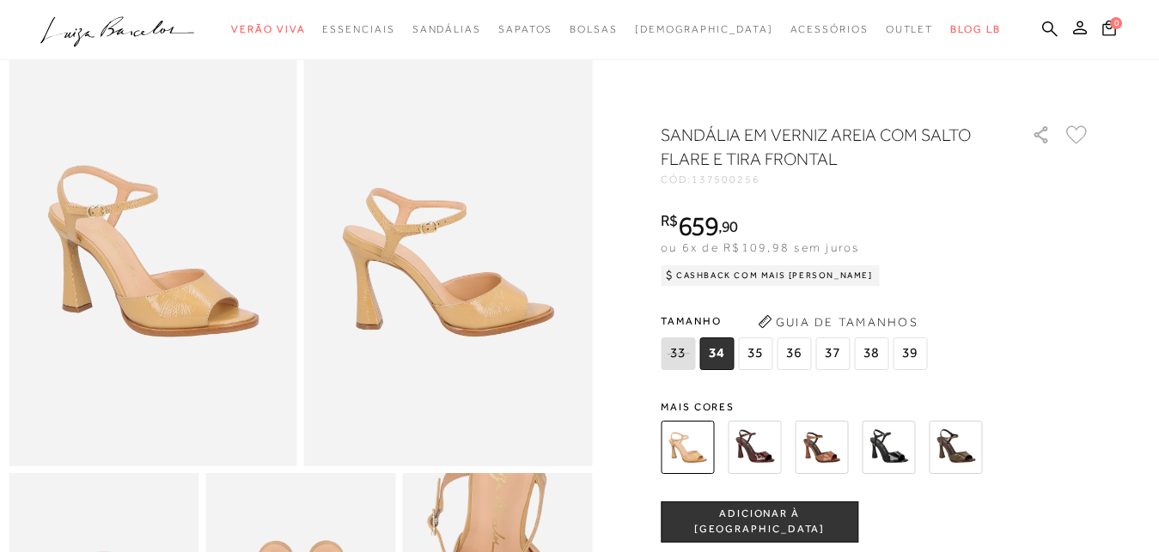
click at [874, 363] on span "38" at bounding box center [871, 354] width 34 height 33
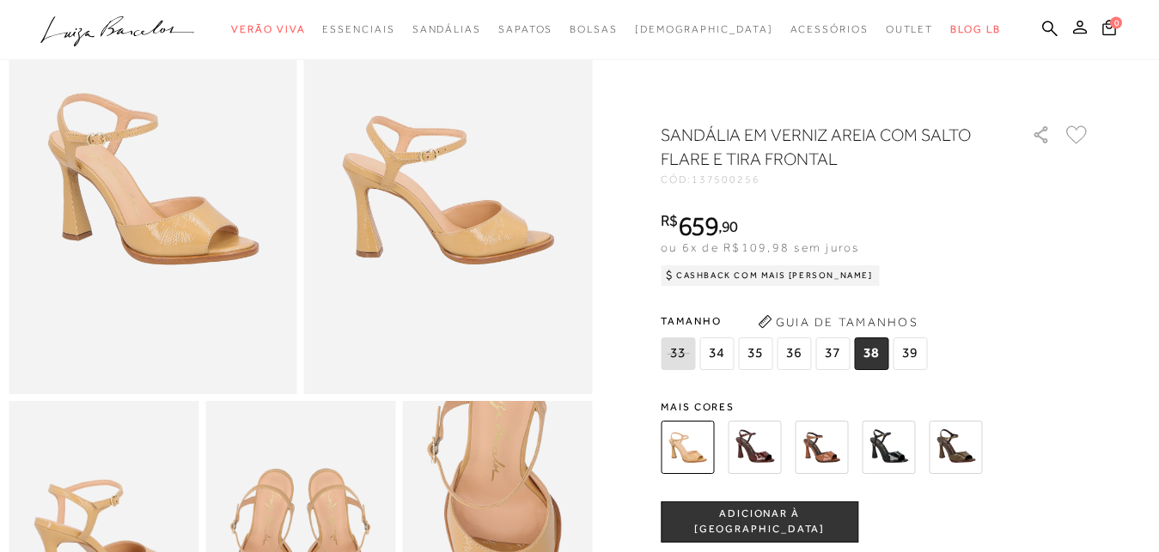
scroll to position [175, 0]
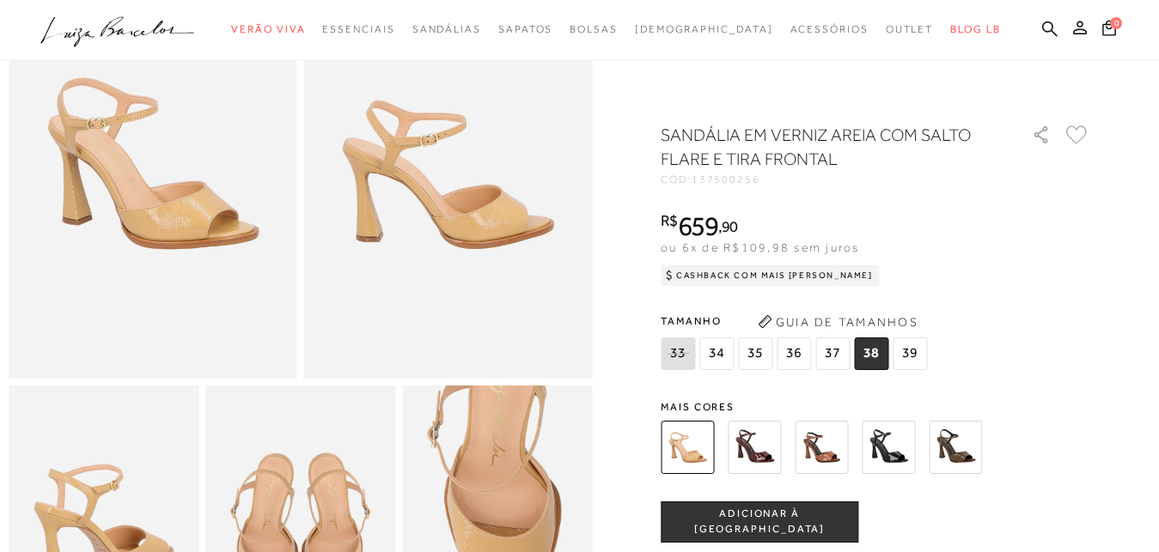
click at [798, 514] on button "ADICIONAR À [GEOGRAPHIC_DATA]" at bounding box center [760, 522] width 198 height 41
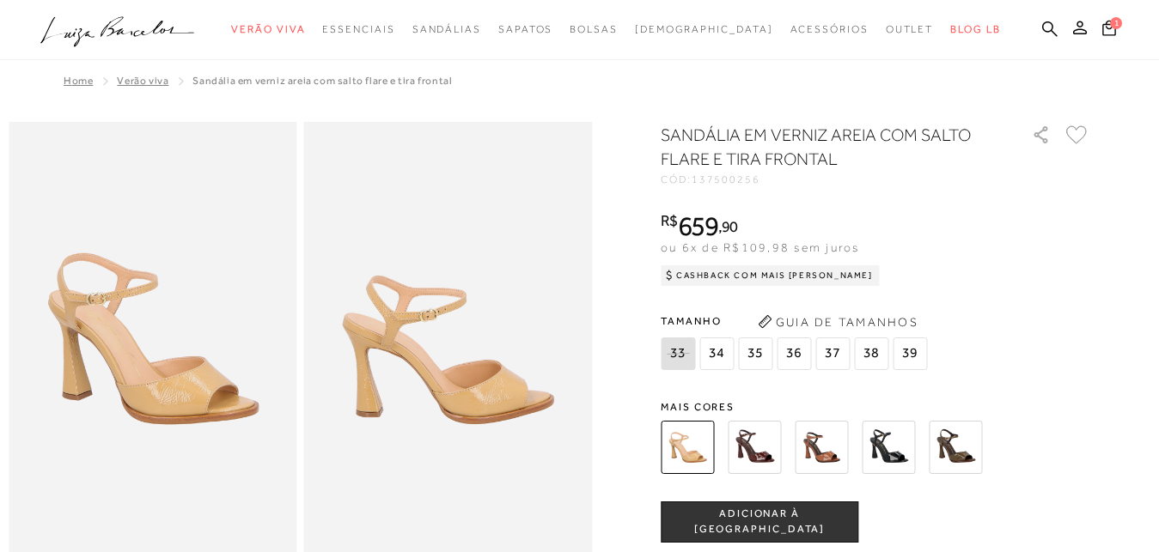
scroll to position [2020, 0]
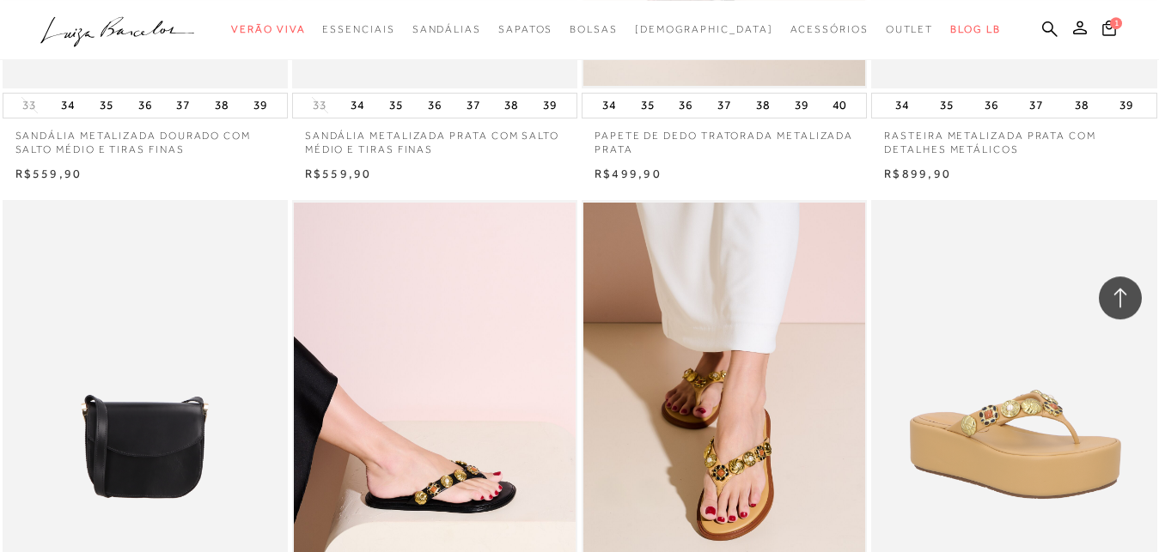
scroll to position [3113, 0]
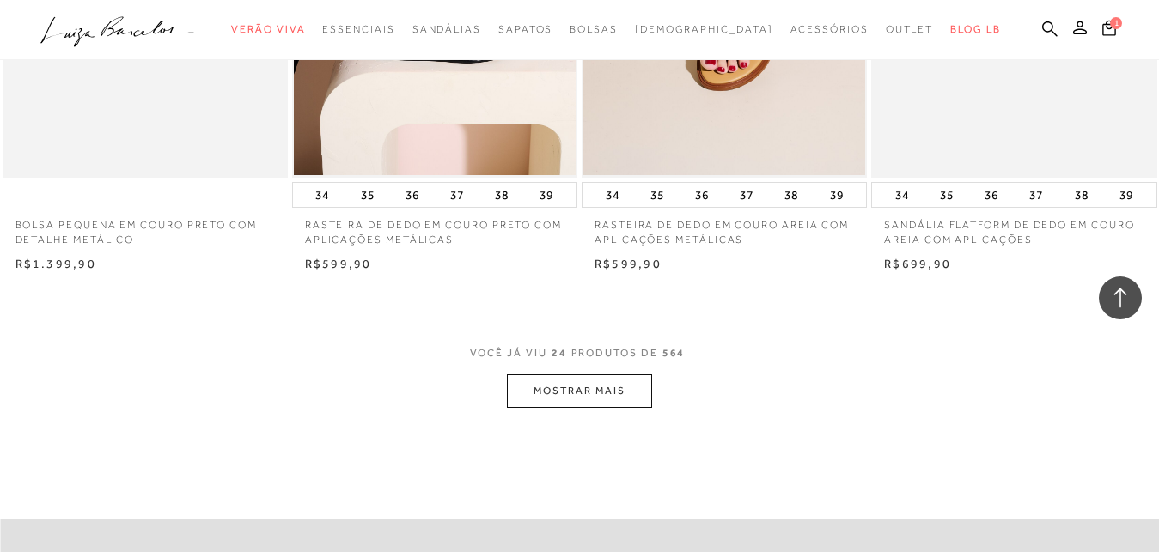
click at [638, 391] on button "MOSTRAR MAIS" at bounding box center [579, 392] width 144 height 34
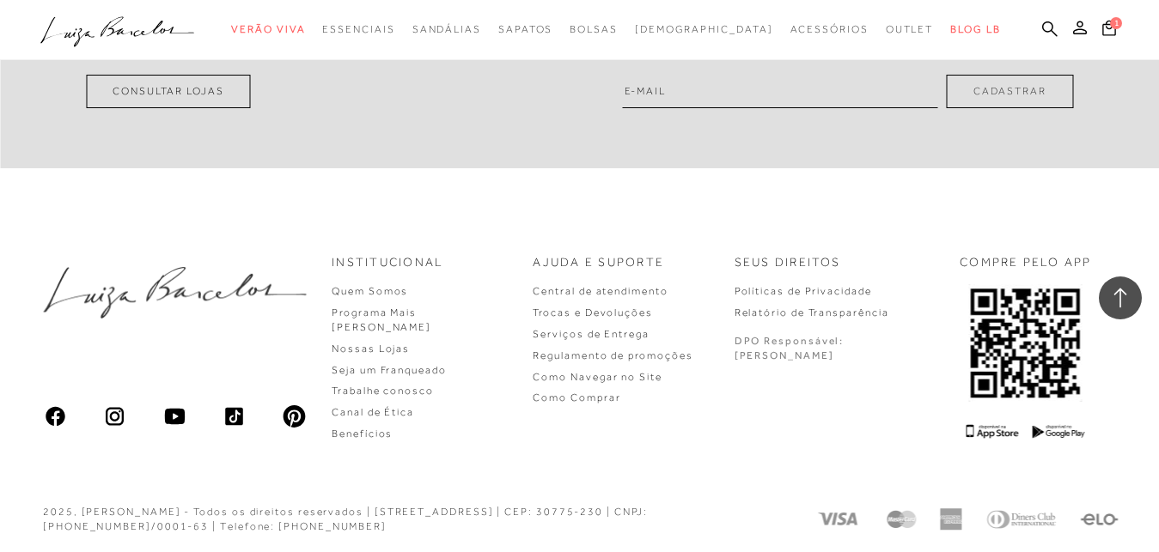
scroll to position [6653, 0]
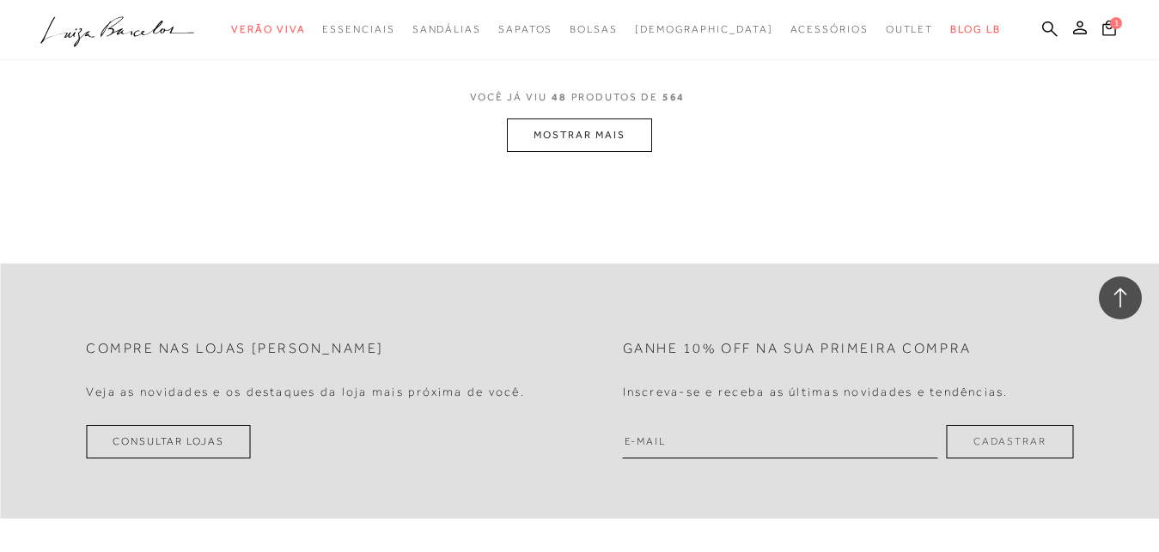
click at [568, 139] on button "MOSTRAR MAIS" at bounding box center [579, 136] width 144 height 34
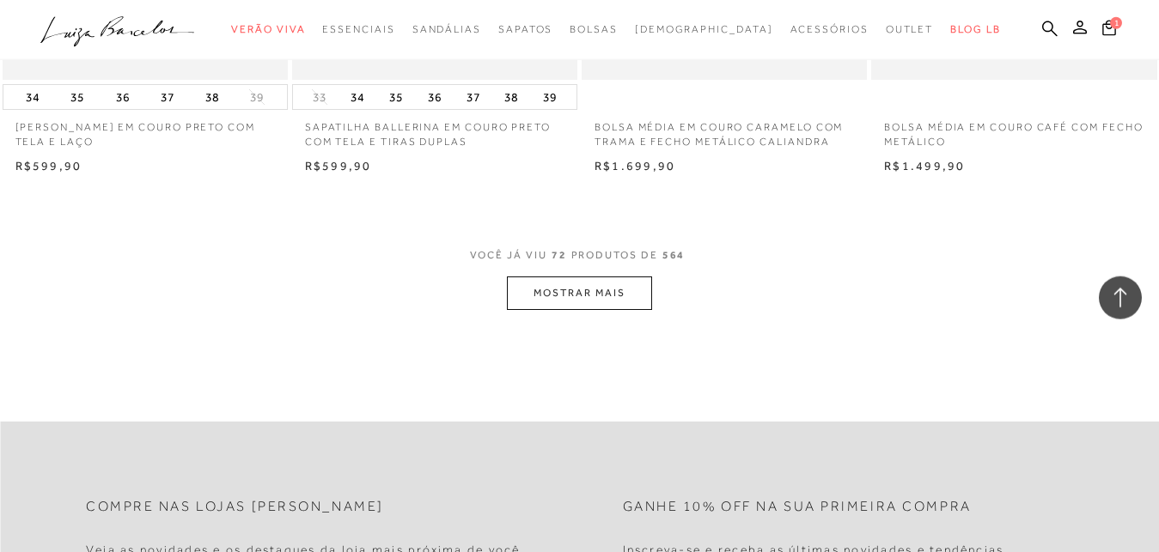
scroll to position [9733, 0]
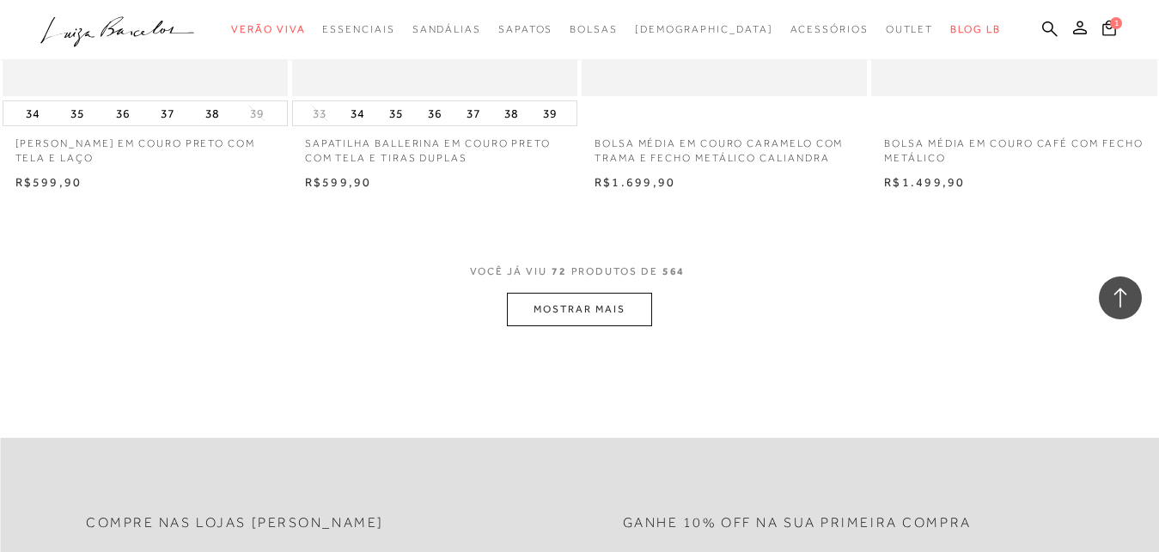
click at [591, 310] on button "MOSTRAR MAIS" at bounding box center [579, 310] width 144 height 34
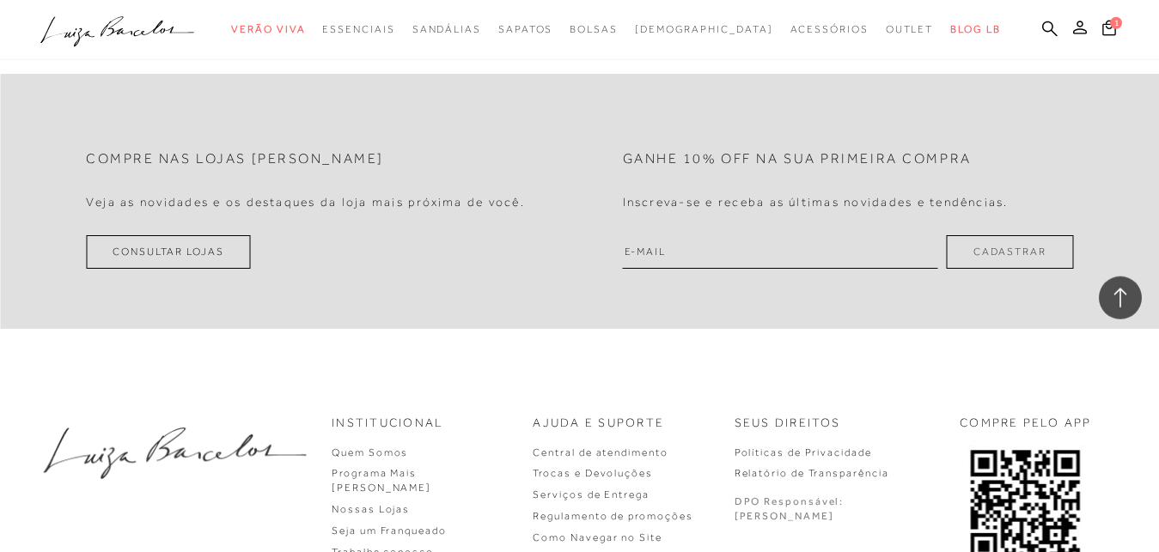
scroll to position [13067, 0]
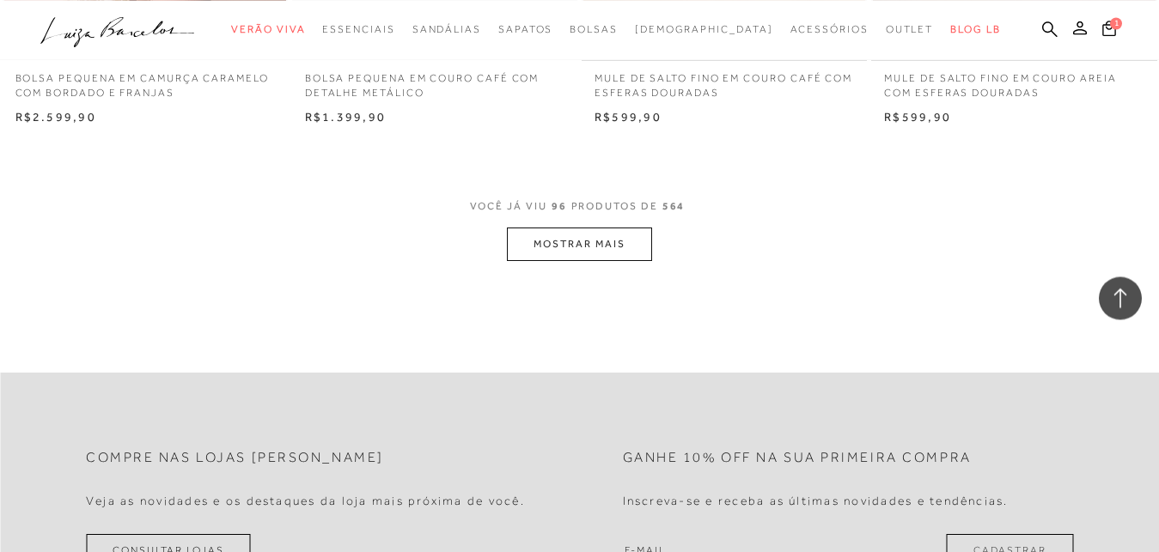
click at [614, 257] on button "MOSTRAR MAIS" at bounding box center [579, 245] width 144 height 34
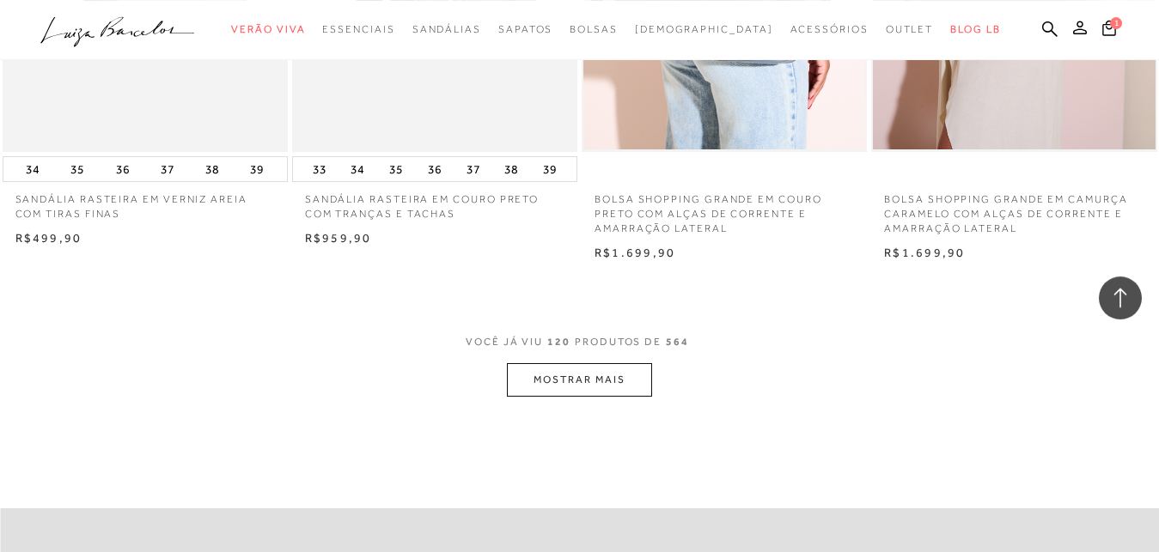
scroll to position [16299, 0]
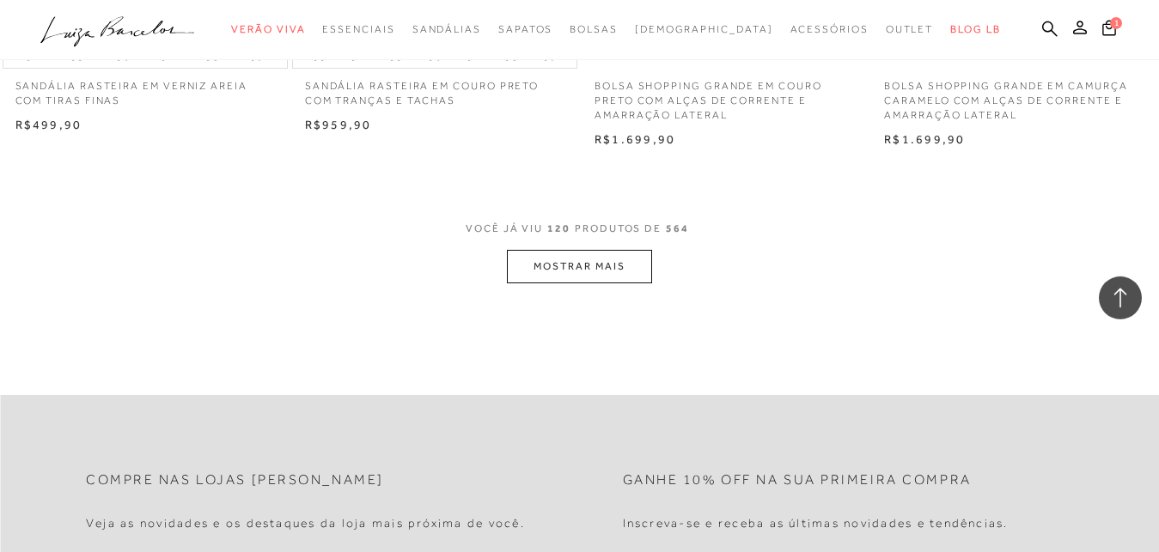
click at [610, 271] on button "MOSTRAR MAIS" at bounding box center [579, 267] width 144 height 34
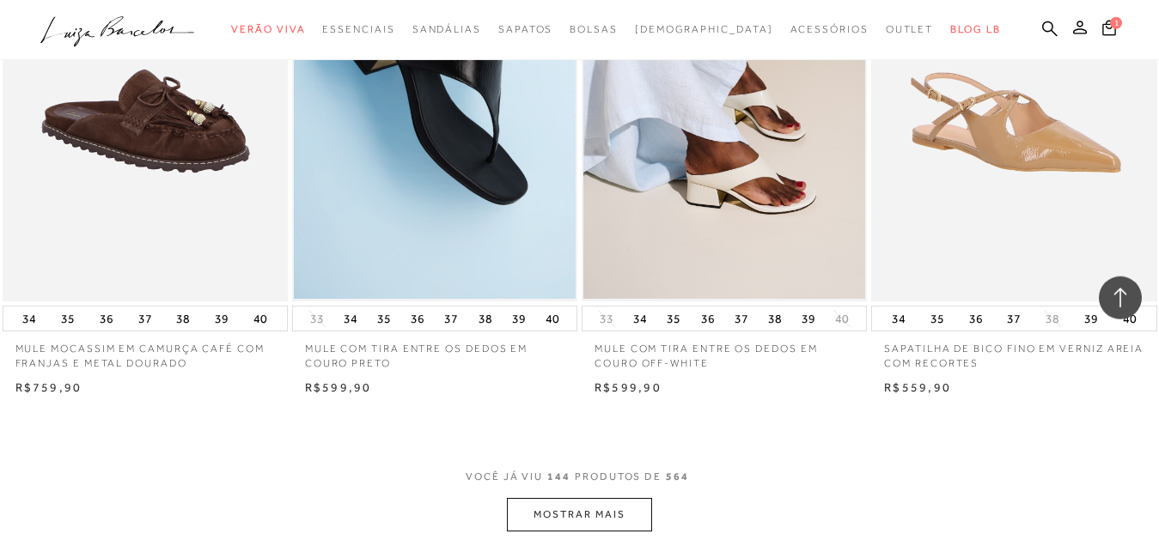
scroll to position [19454, 0]
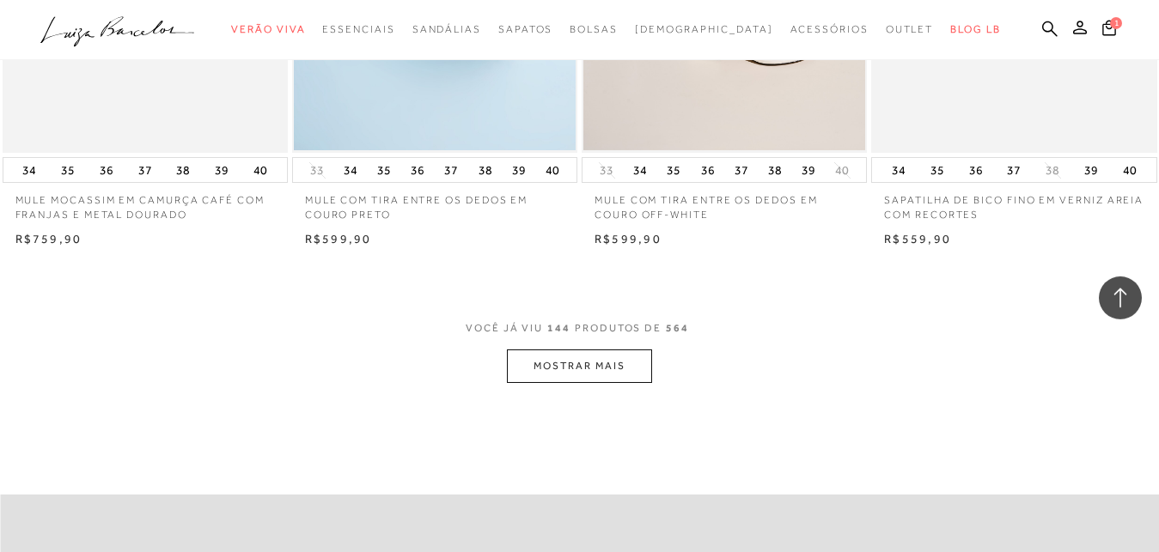
click at [593, 368] on button "MOSTRAR MAIS" at bounding box center [579, 367] width 144 height 34
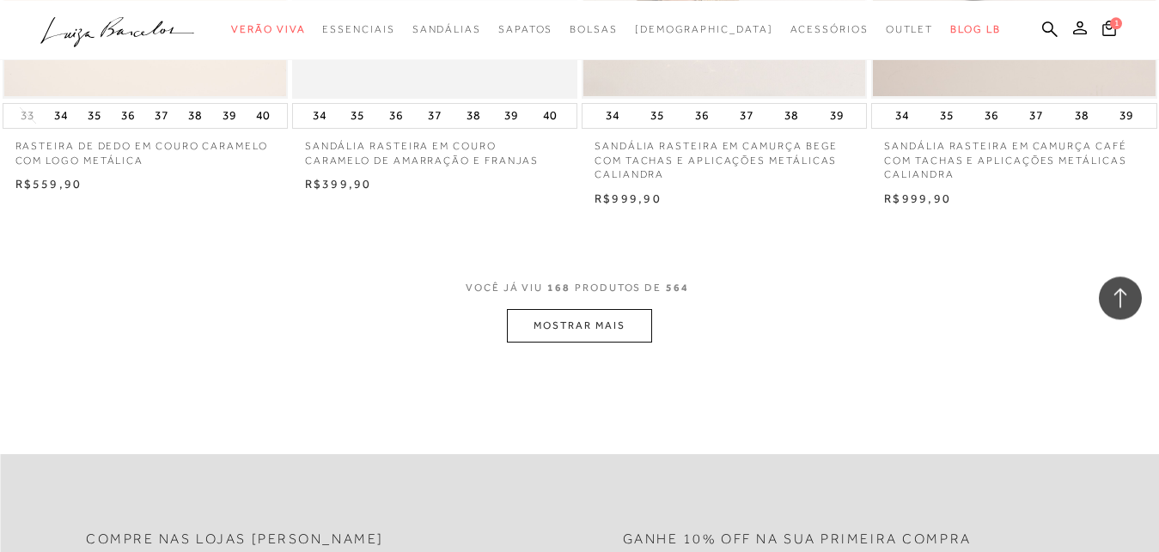
scroll to position [22783, 0]
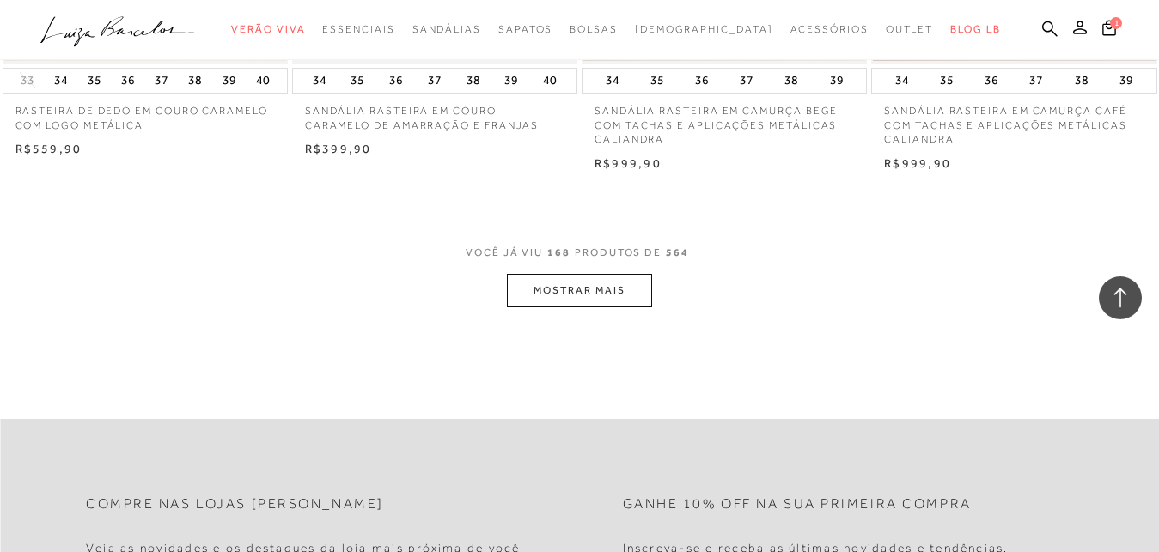
click at [628, 291] on button "MOSTRAR MAIS" at bounding box center [579, 291] width 144 height 34
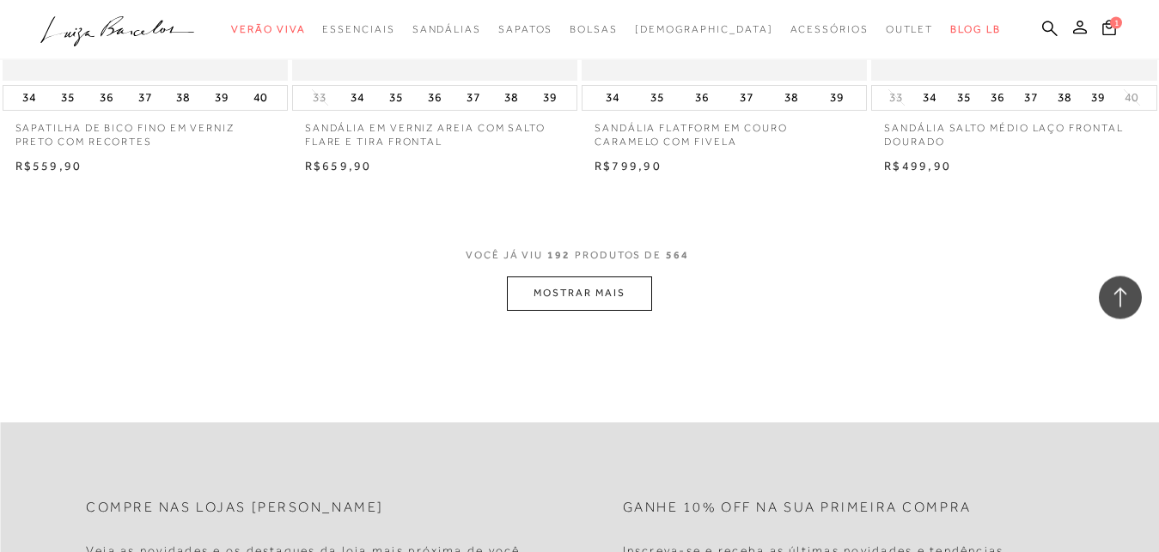
scroll to position [26026, 0]
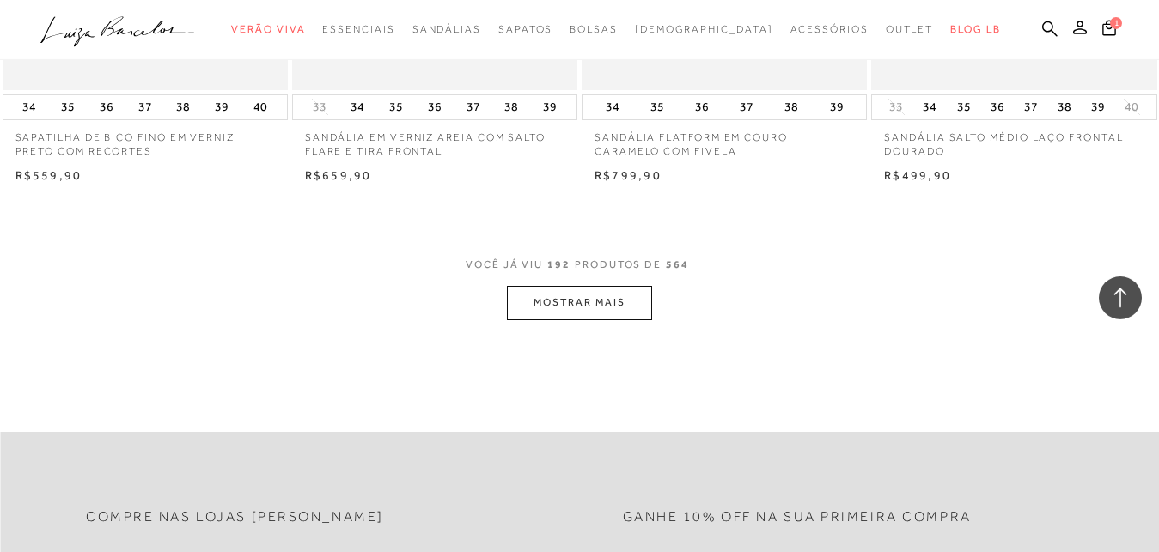
click at [608, 296] on button "MOSTRAR MAIS" at bounding box center [579, 303] width 144 height 34
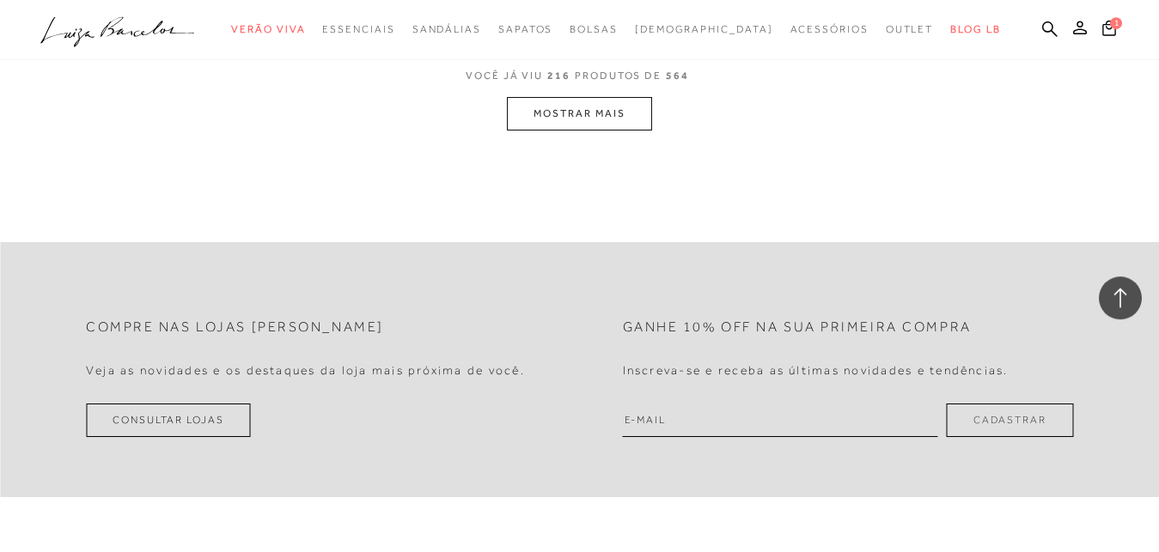
scroll to position [29531, 0]
click at [613, 109] on button "MOSTRAR MAIS" at bounding box center [579, 111] width 144 height 34
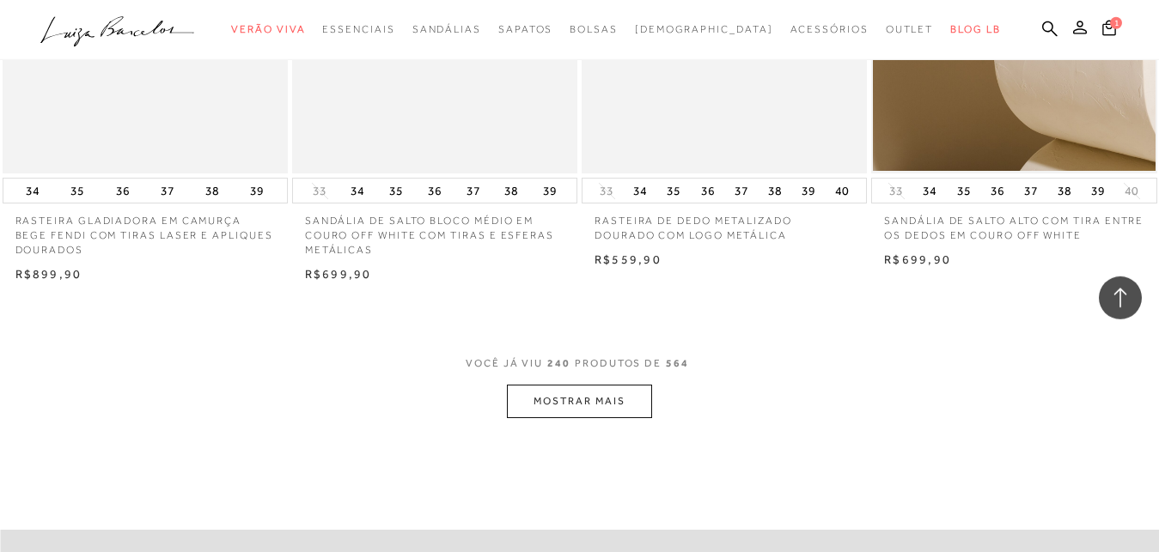
scroll to position [32510, 0]
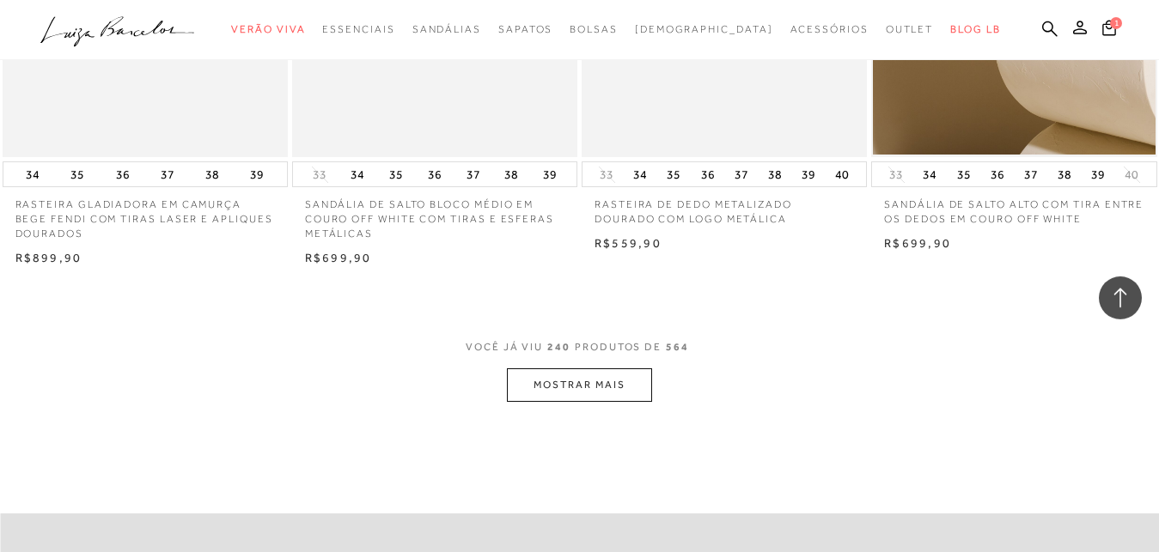
click at [620, 369] on button "MOSTRAR MAIS" at bounding box center [579, 386] width 144 height 34
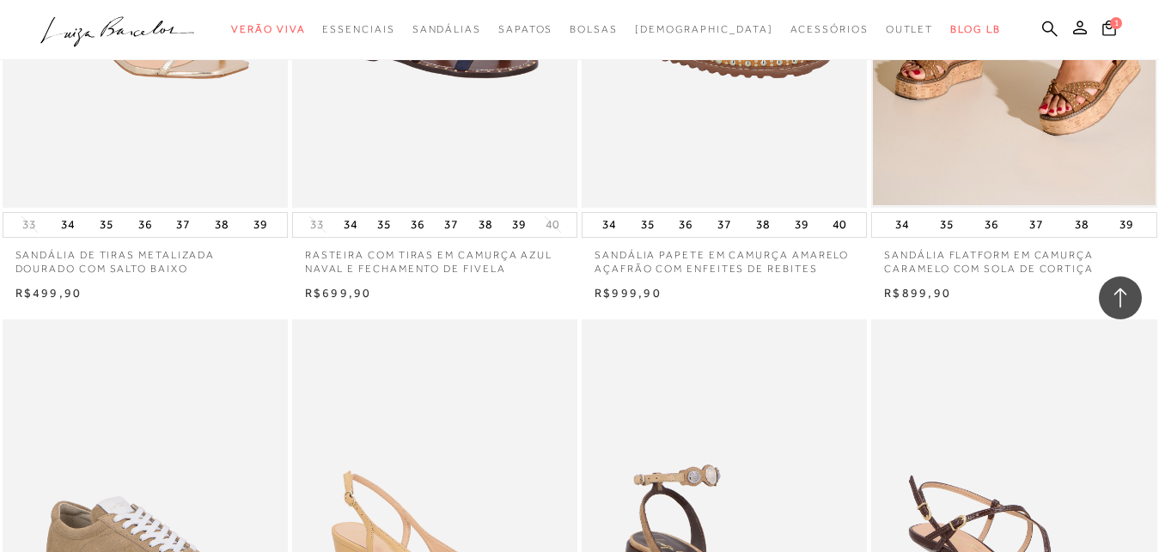
scroll to position [35490, 0]
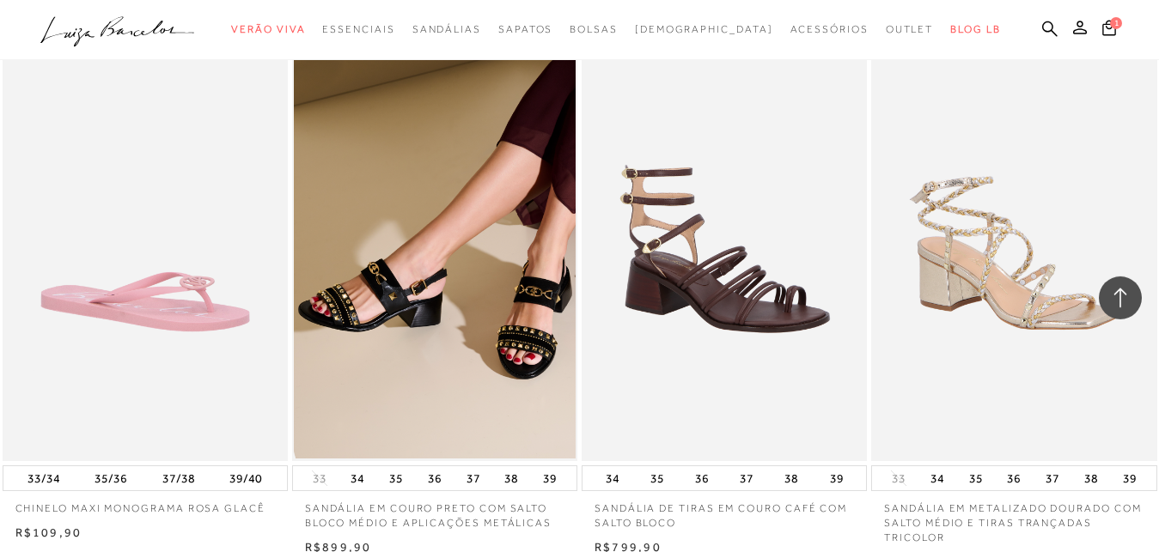
click at [590, 235] on img at bounding box center [725, 248] width 284 height 428
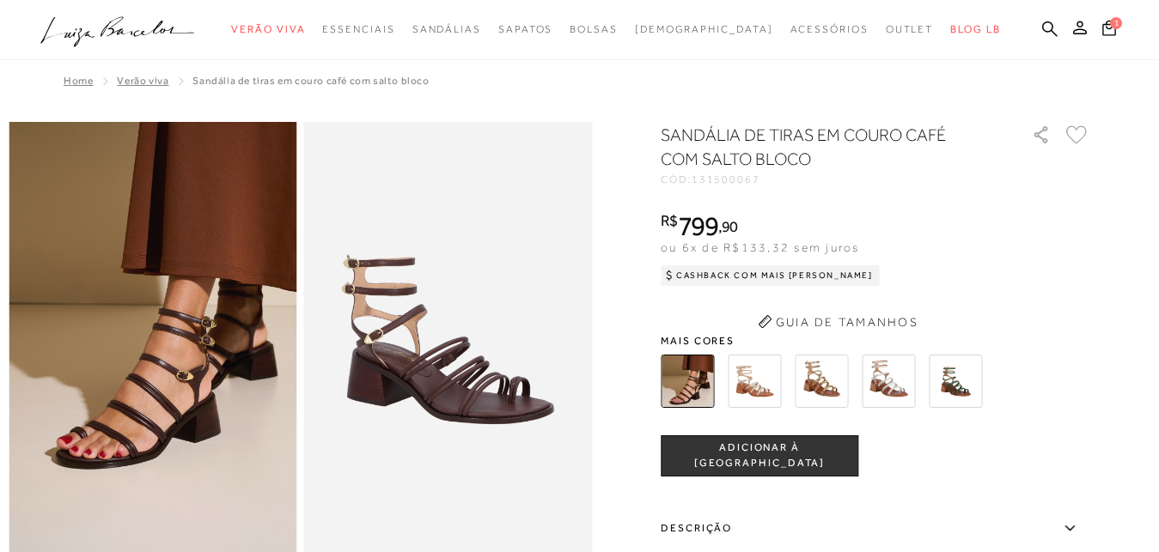
scroll to position [438, 0]
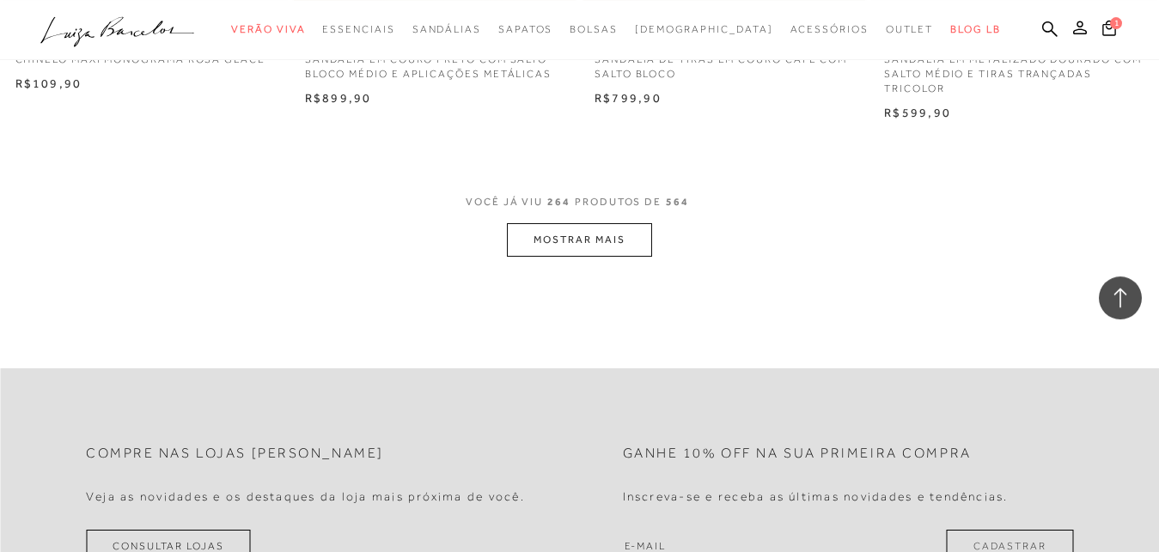
scroll to position [35858, 0]
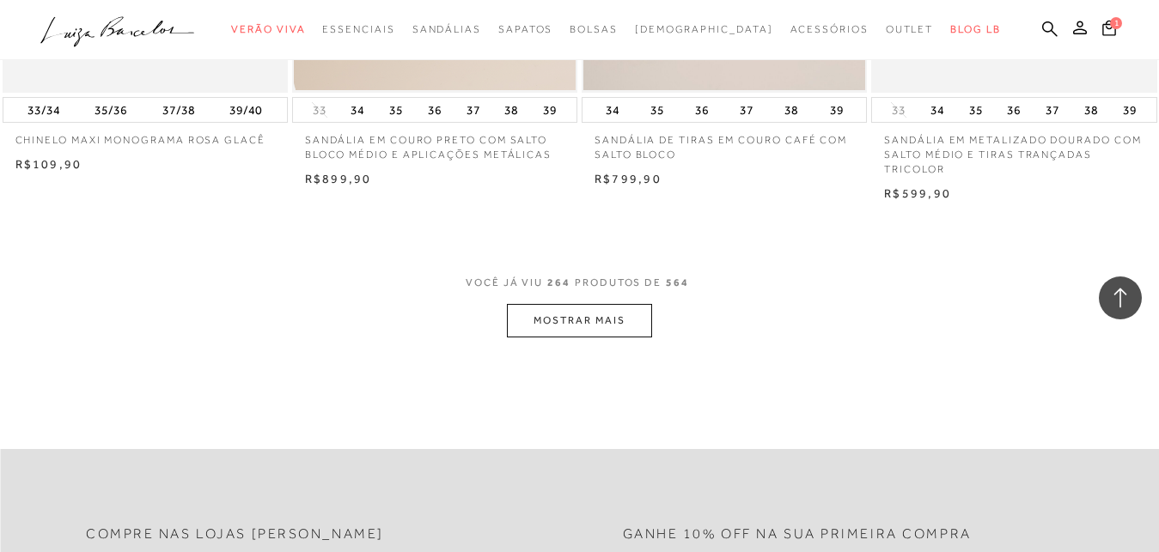
click at [618, 316] on button "MOSTRAR MAIS" at bounding box center [579, 321] width 144 height 34
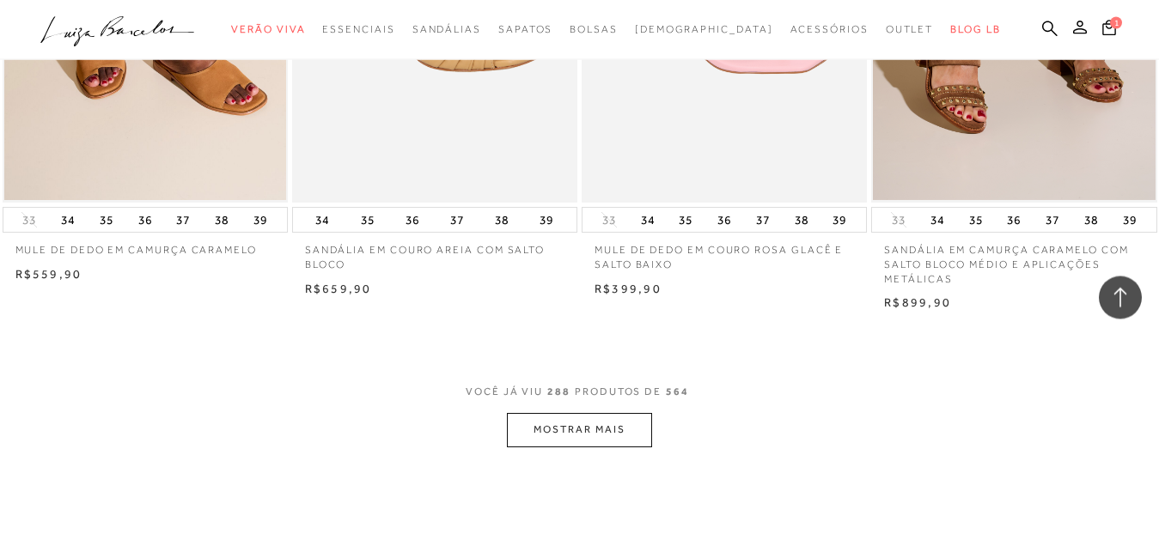
scroll to position [39013, 0]
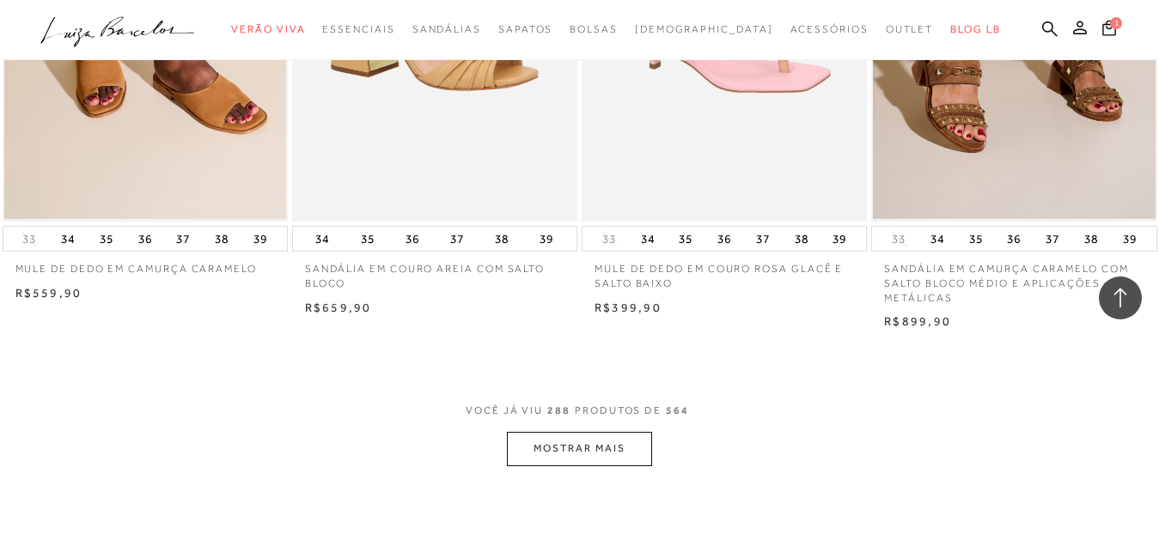
click at [642, 432] on button "MOSTRAR MAIS" at bounding box center [579, 449] width 144 height 34
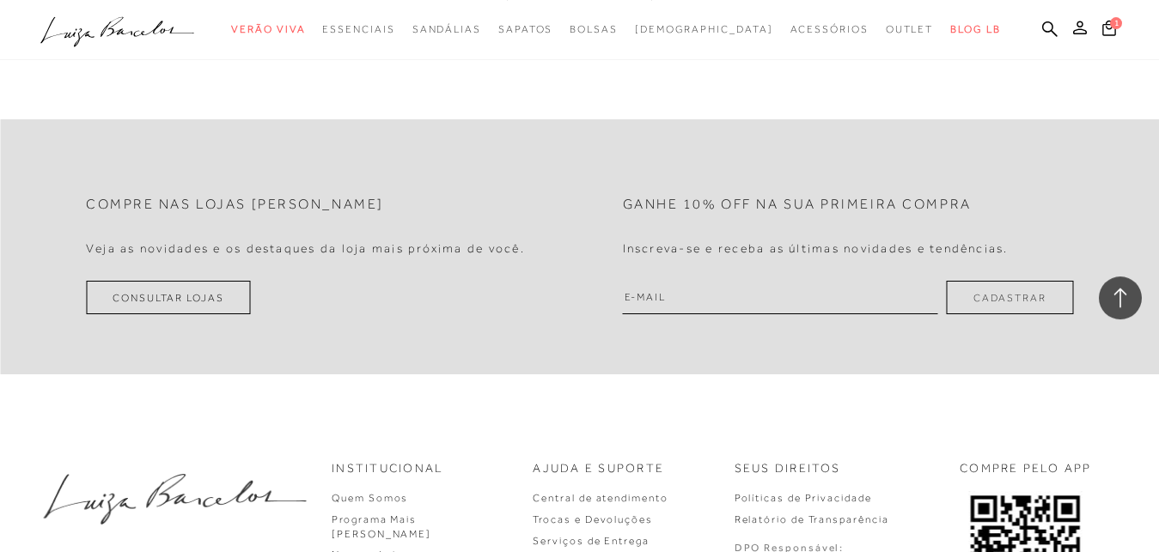
scroll to position [42781, 0]
